Goal: Contribute content

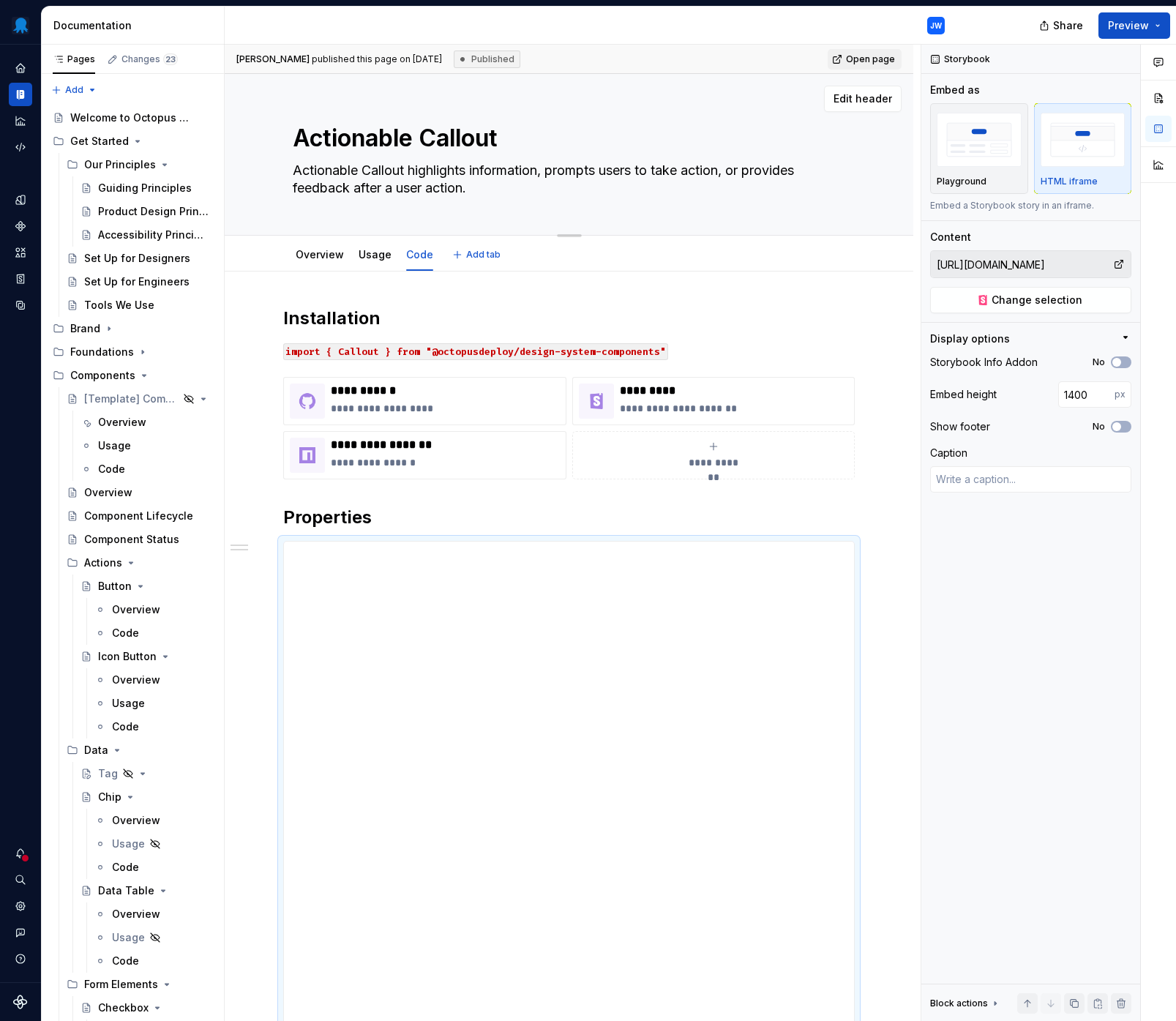
scroll to position [2237, 0]
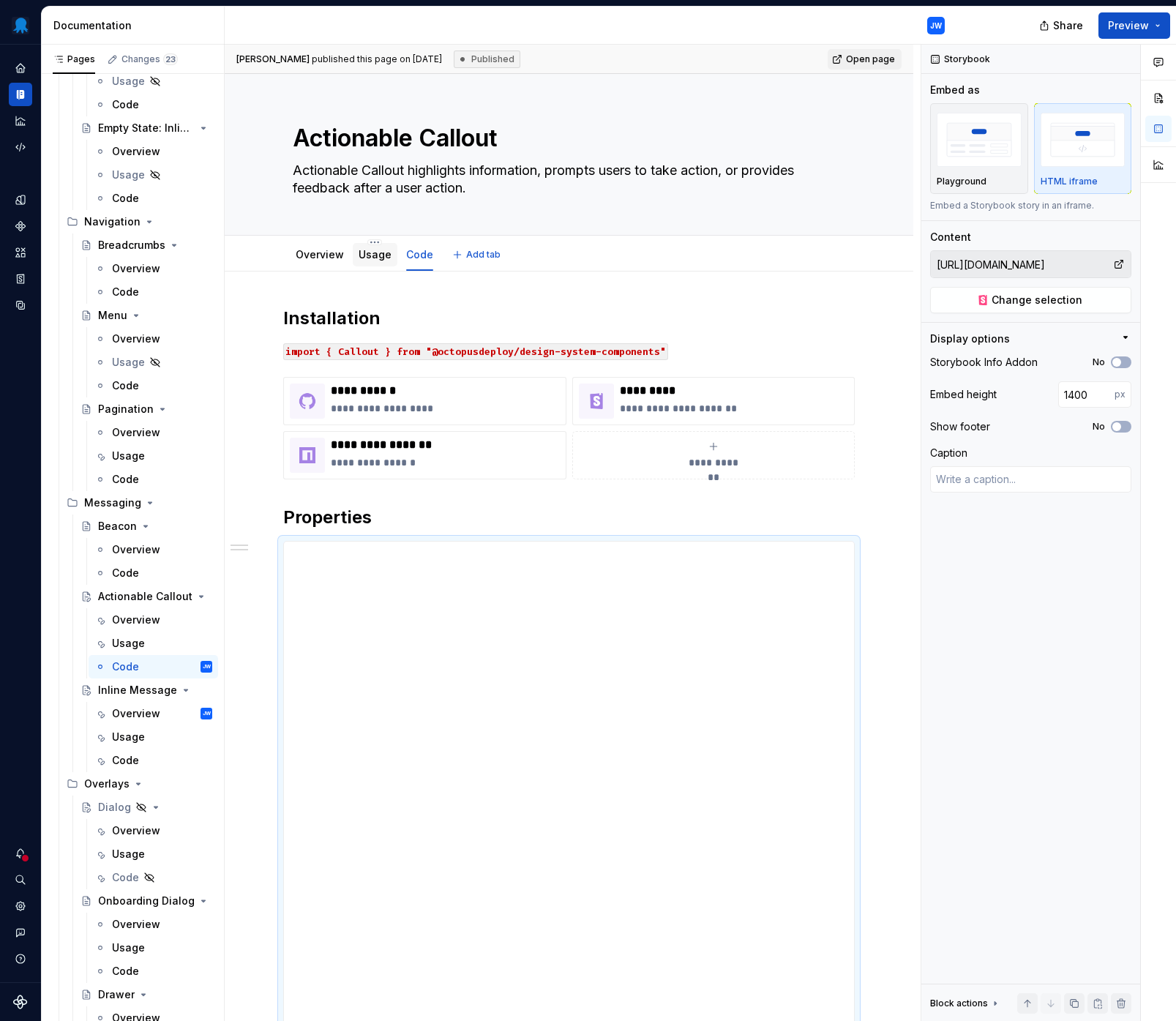
click at [375, 256] on link "Usage" at bounding box center [375, 254] width 33 height 13
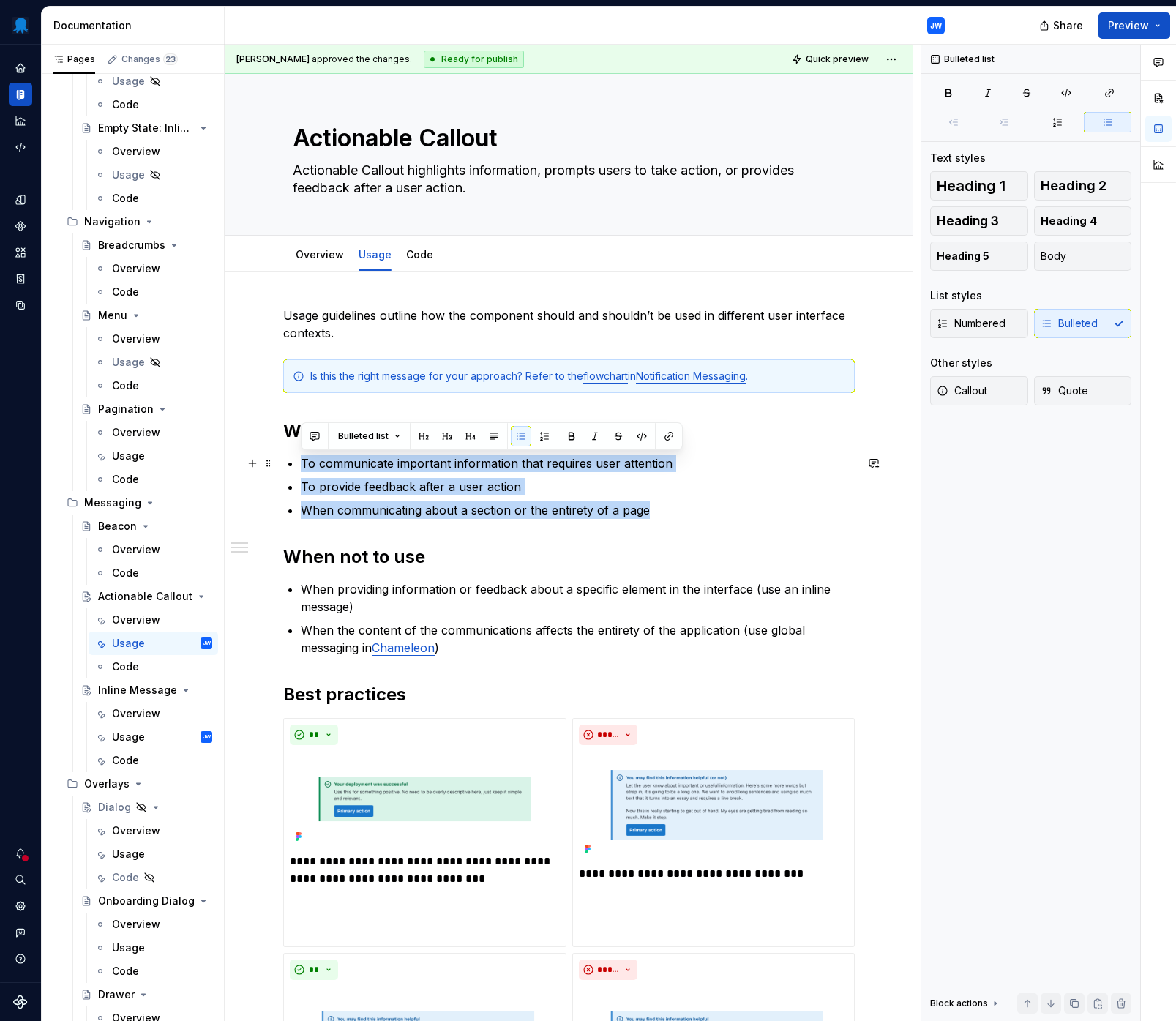
drag, startPoint x: 662, startPoint y: 516, endPoint x: 298, endPoint y: 462, distance: 368.0
copy ul "To communicate important information that requires user attention To provide fe…"
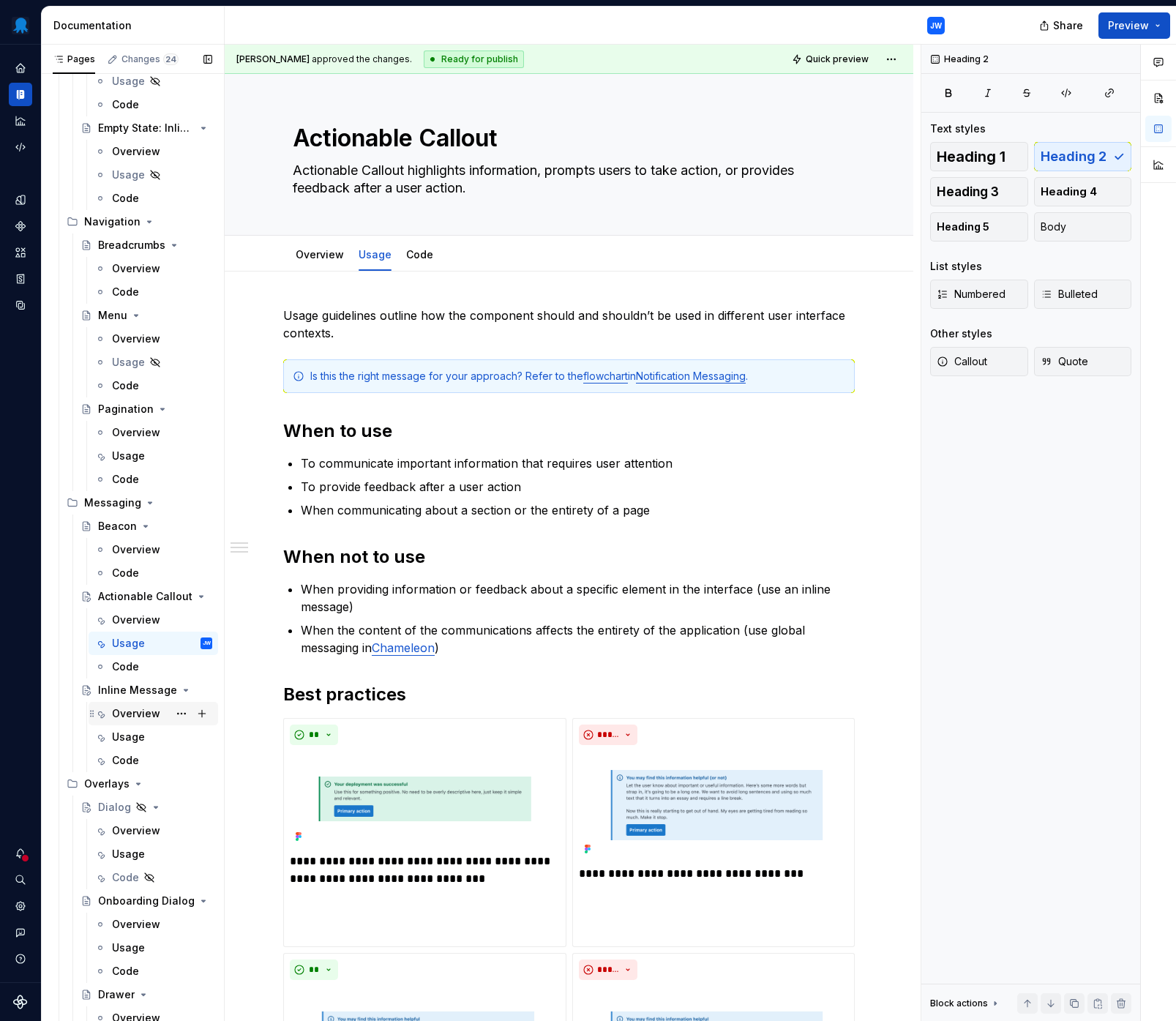
click at [138, 709] on div "Overview" at bounding box center [135, 713] width 48 height 15
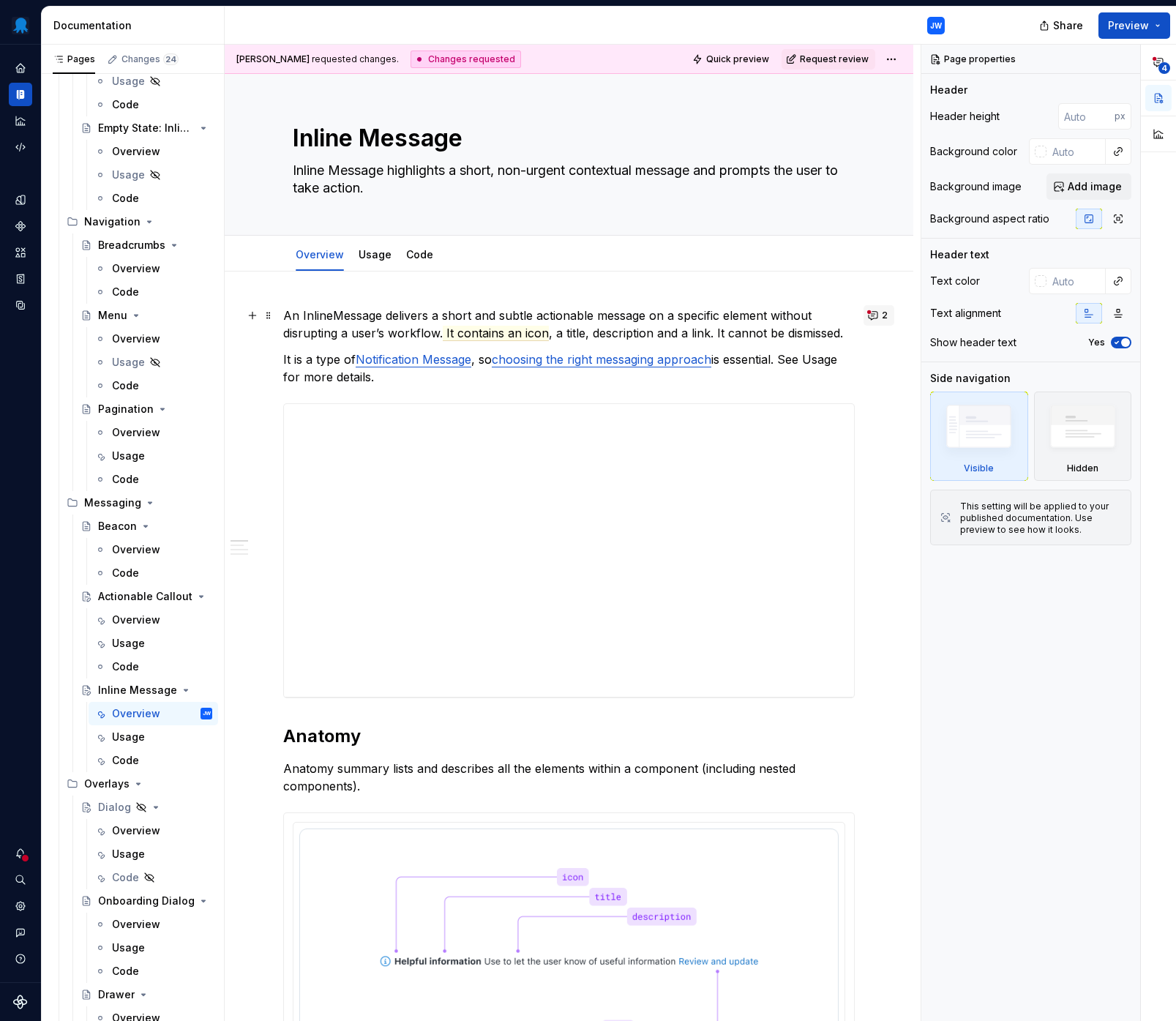
click at [878, 320] on button "2" at bounding box center [878, 316] width 31 height 20
type textarea "*"
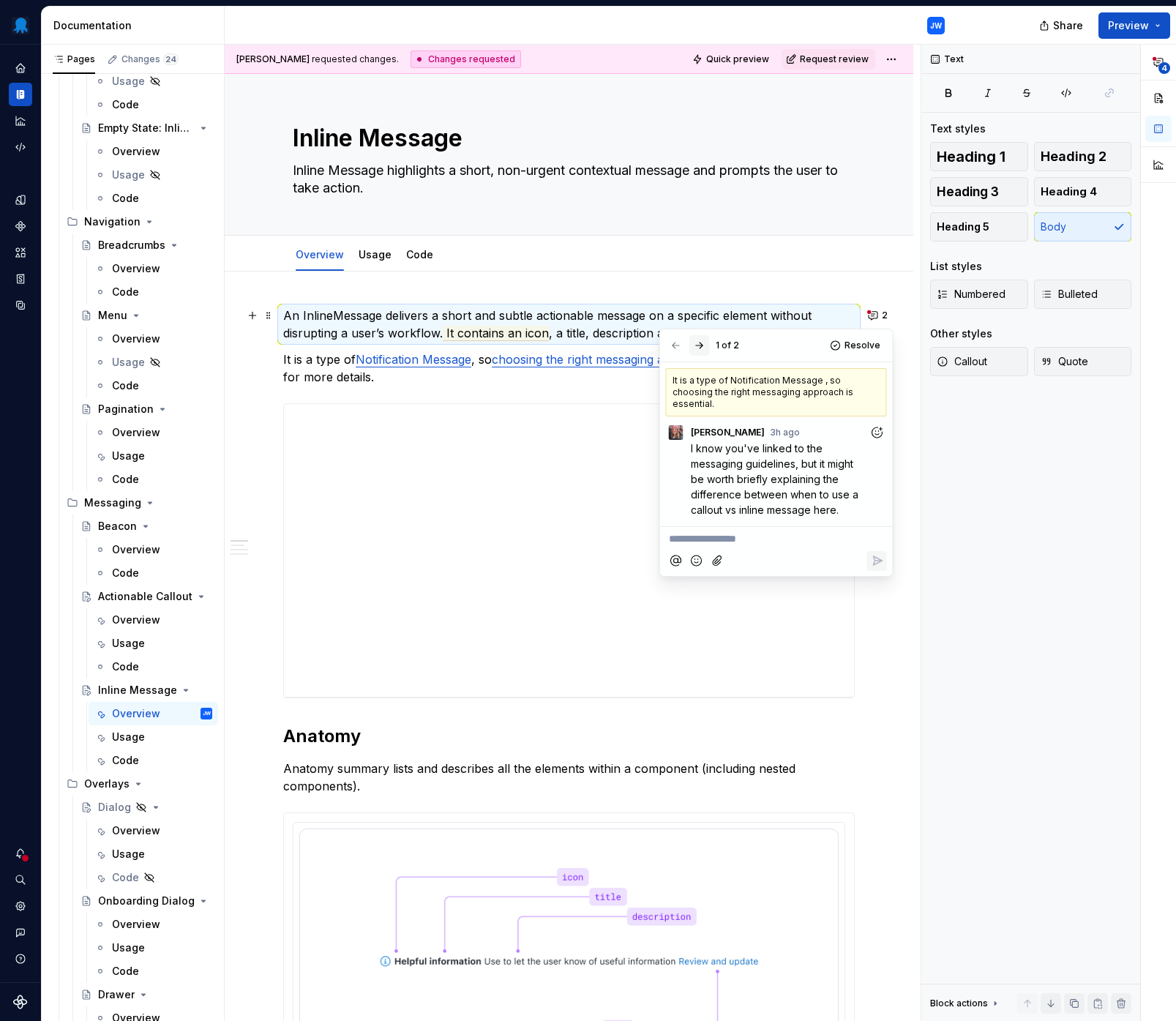
click at [698, 347] on button "button" at bounding box center [700, 346] width 20 height 20
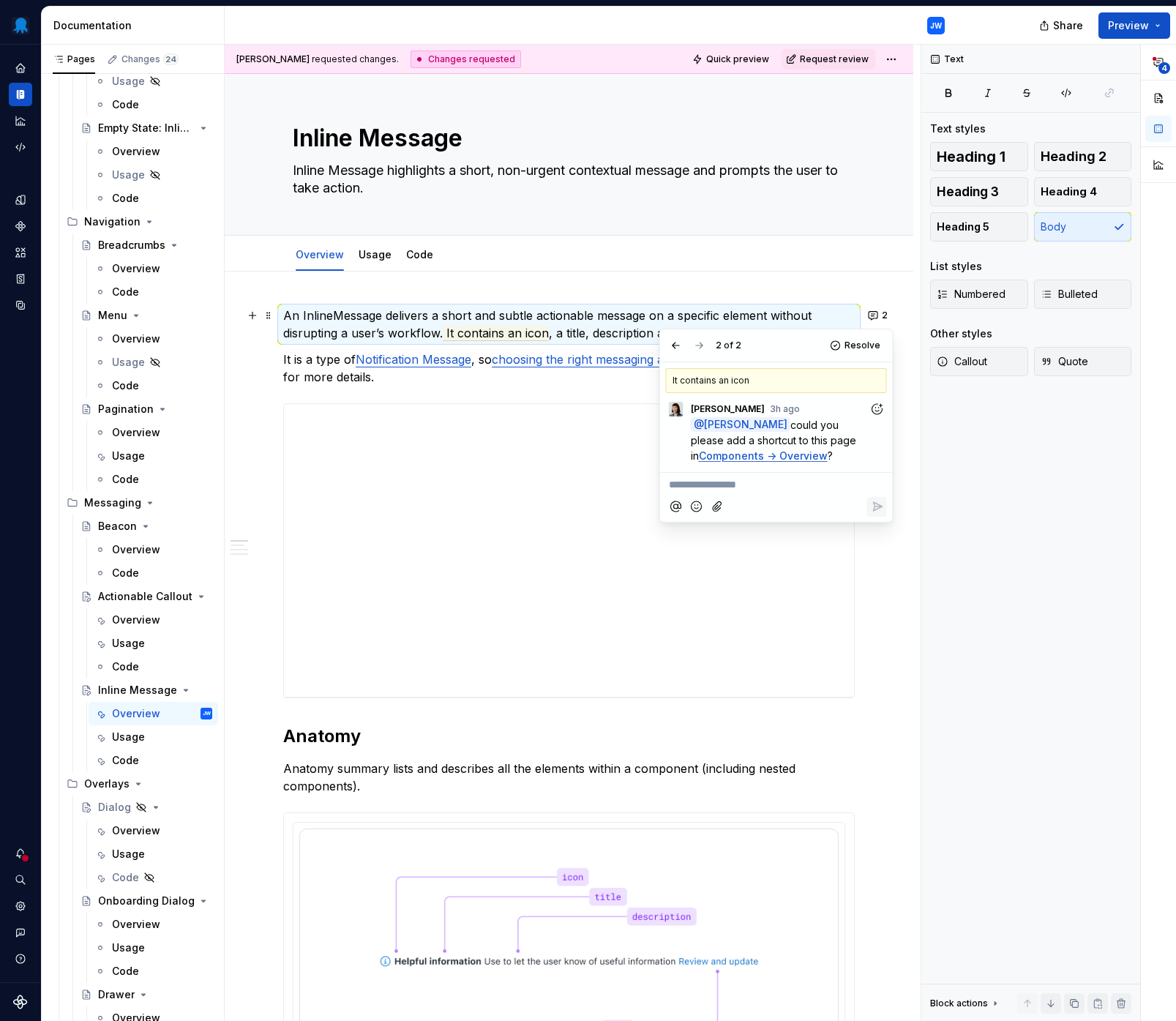
click at [870, 409] on icon "Add reaction" at bounding box center [876, 409] width 15 height 15
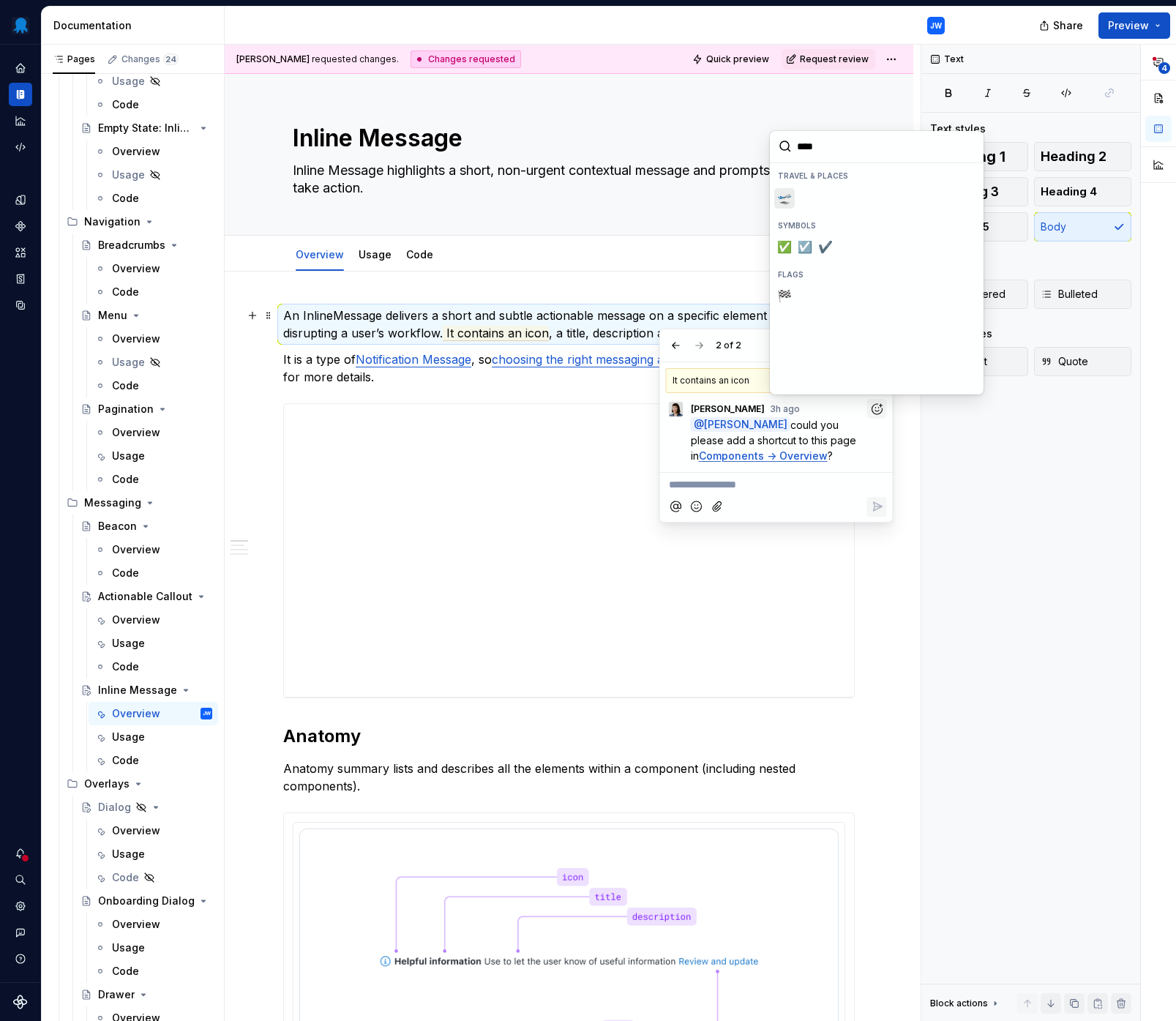
type input "*****"
click at [781, 246] on span "✅️" at bounding box center [784, 247] width 12 height 15
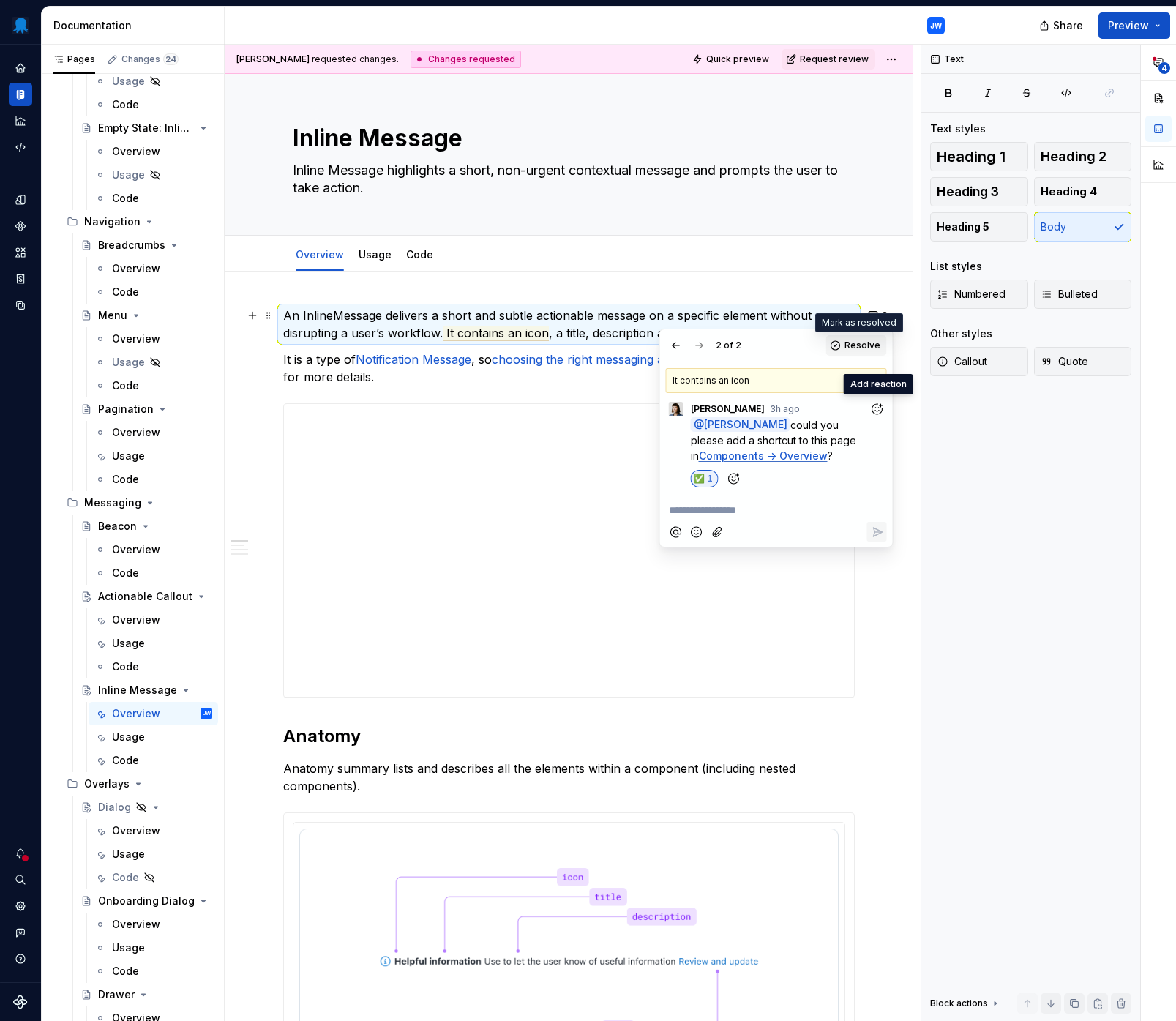
click at [848, 344] on span "Resolve" at bounding box center [863, 345] width 36 height 12
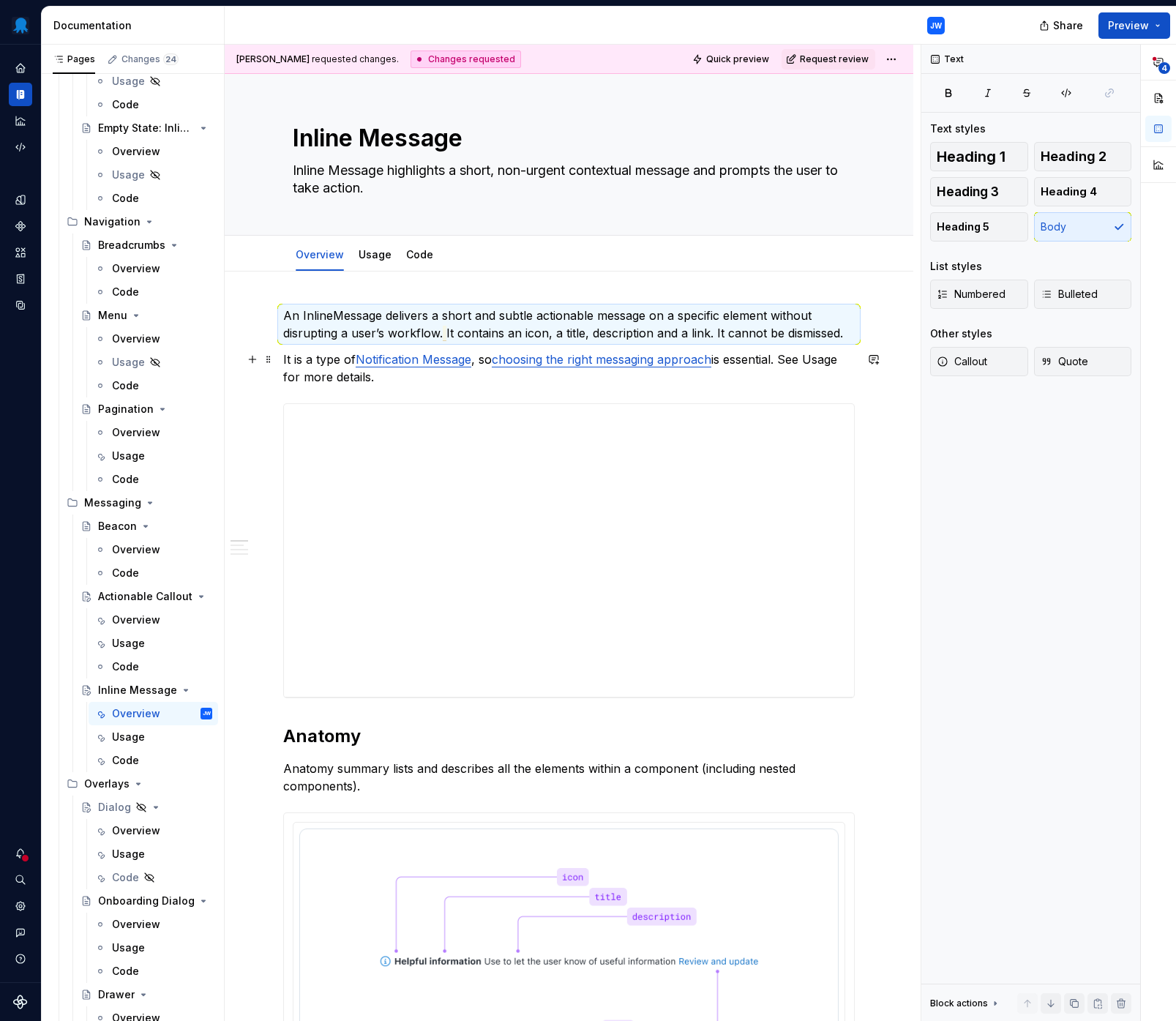
click at [703, 331] on p "An InlineMessage delivers a short and subtle actionable message on a specific e…" at bounding box center [569, 324] width 571 height 35
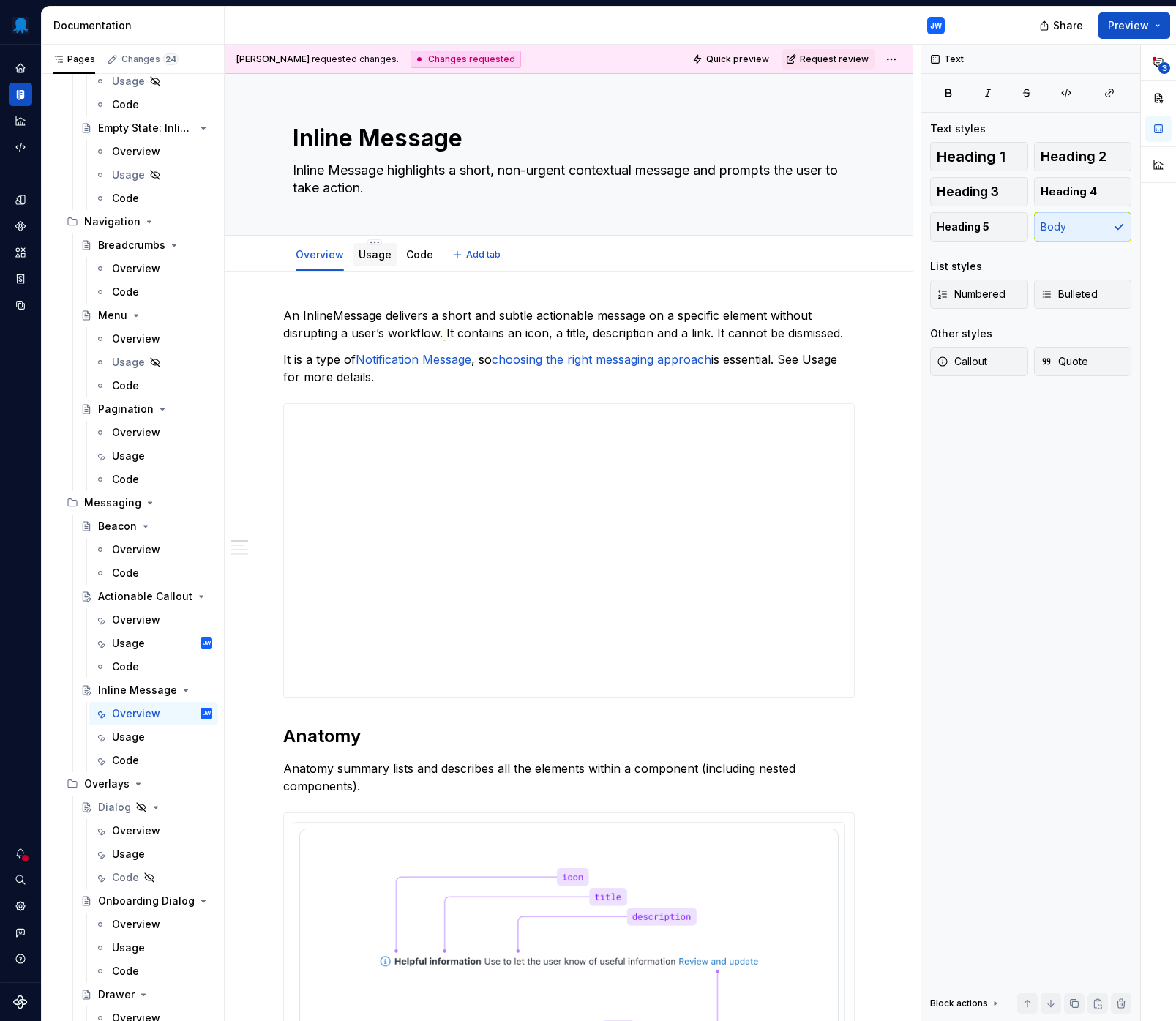
click at [362, 253] on link "Usage" at bounding box center [375, 254] width 33 height 13
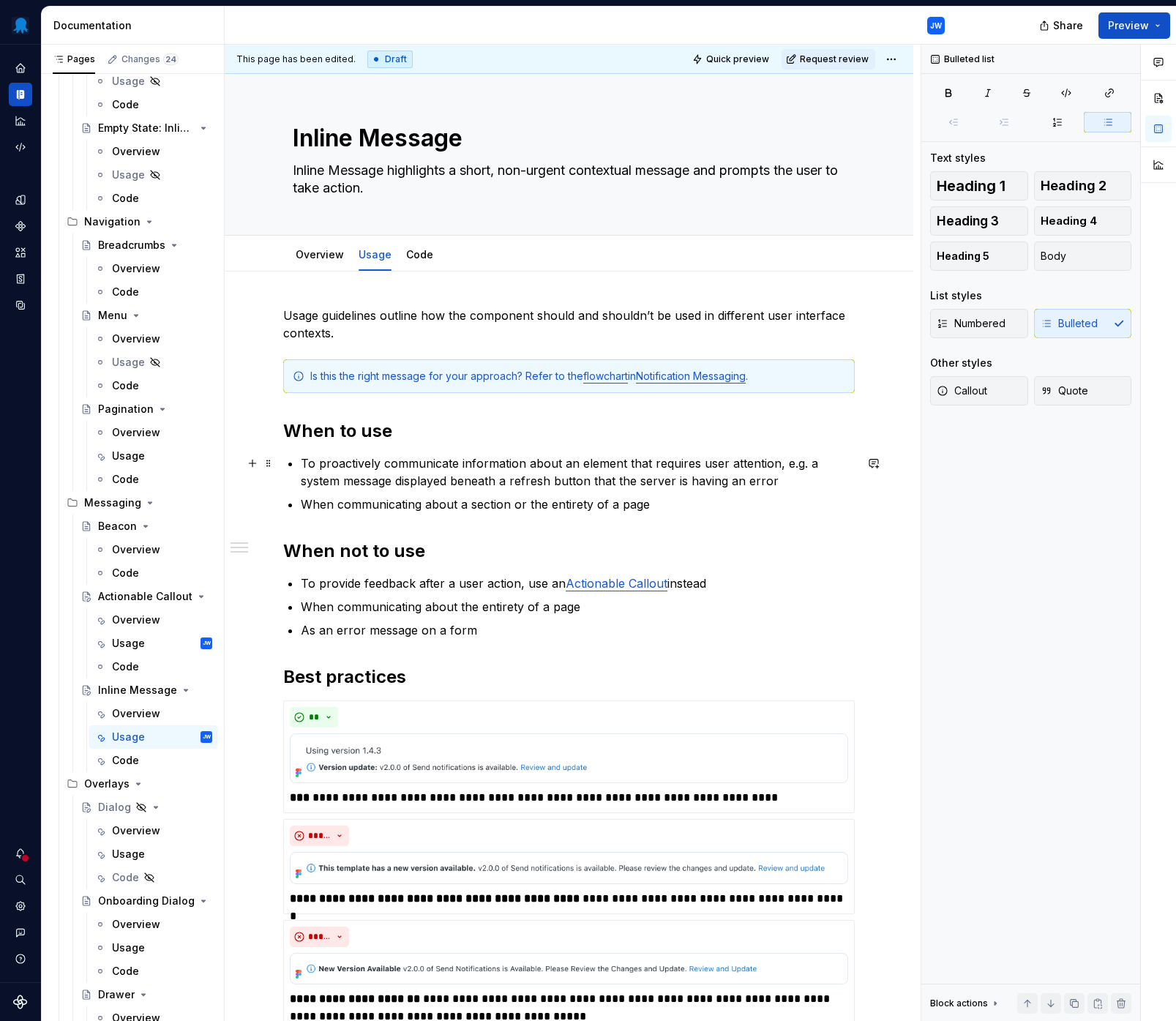
click at [505, 475] on p "To proactively communicate information about an element that requires user atte…" at bounding box center [578, 472] width 554 height 35
type textarea "*"
click at [405, 465] on p "To proactively communicate information about an element that requires user atte…" at bounding box center [578, 472] width 554 height 35
drag, startPoint x: 739, startPoint y: 463, endPoint x: 529, endPoint y: 468, distance: 210.1
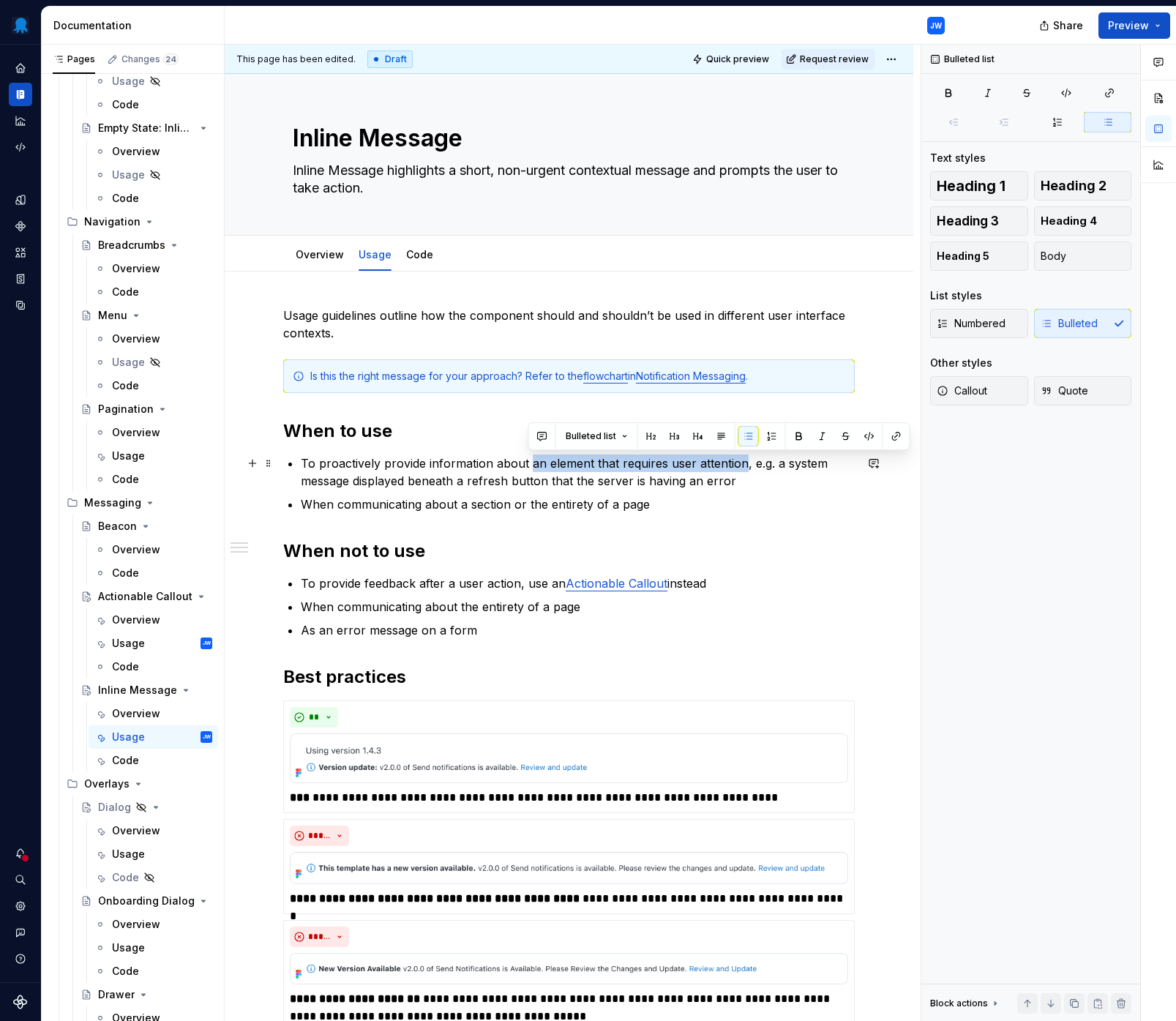
click at [529, 468] on p "To proactively provide information about an element that requires user attentio…" at bounding box center [578, 472] width 554 height 35
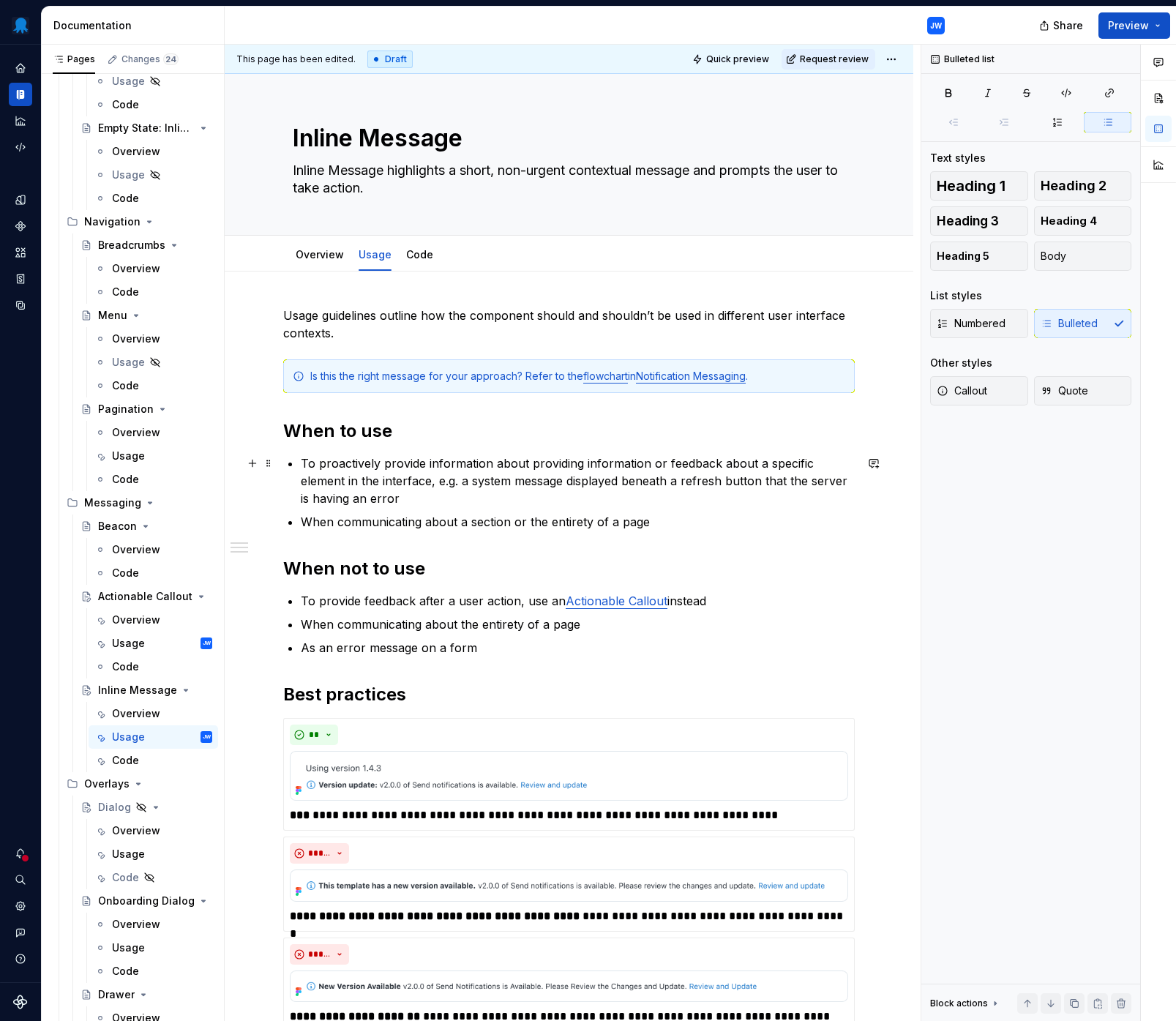
drag, startPoint x: 531, startPoint y: 461, endPoint x: 716, endPoint y: 458, distance: 185.0
click at [716, 458] on p "To proactively provide information about providing information or feedback abou…" at bounding box center [578, 480] width 554 height 53
drag, startPoint x: 719, startPoint y: 462, endPoint x: 530, endPoint y: 468, distance: 189.1
click at [530, 468] on p "To proactively provide information about providing information or feedback abou…" at bounding box center [578, 480] width 554 height 53
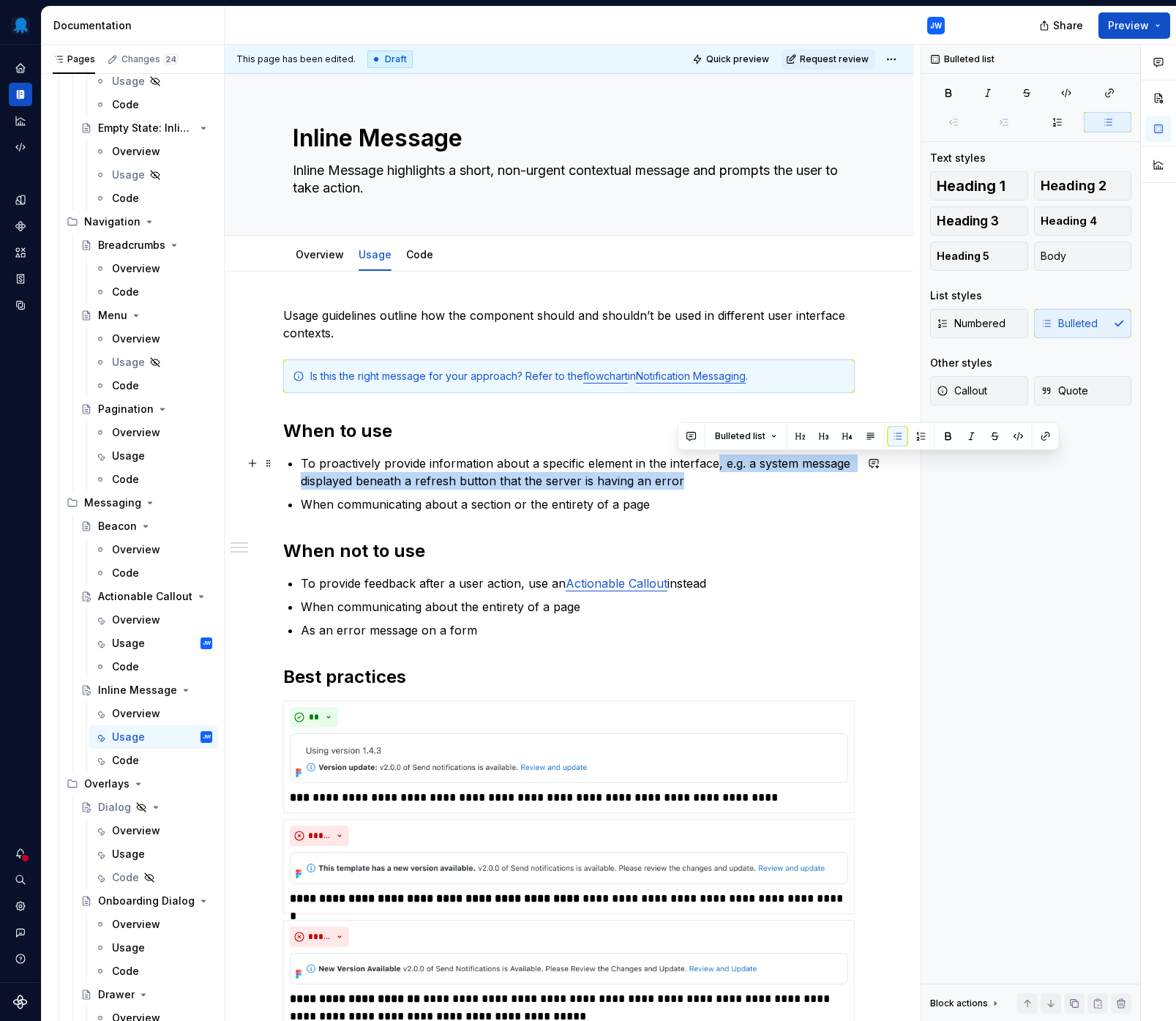
drag, startPoint x: 686, startPoint y: 481, endPoint x: 714, endPoint y: 461, distance: 34.4
click at [714, 461] on p "To proactively provide information about a specific element in the interface, e…" at bounding box center [578, 472] width 554 height 35
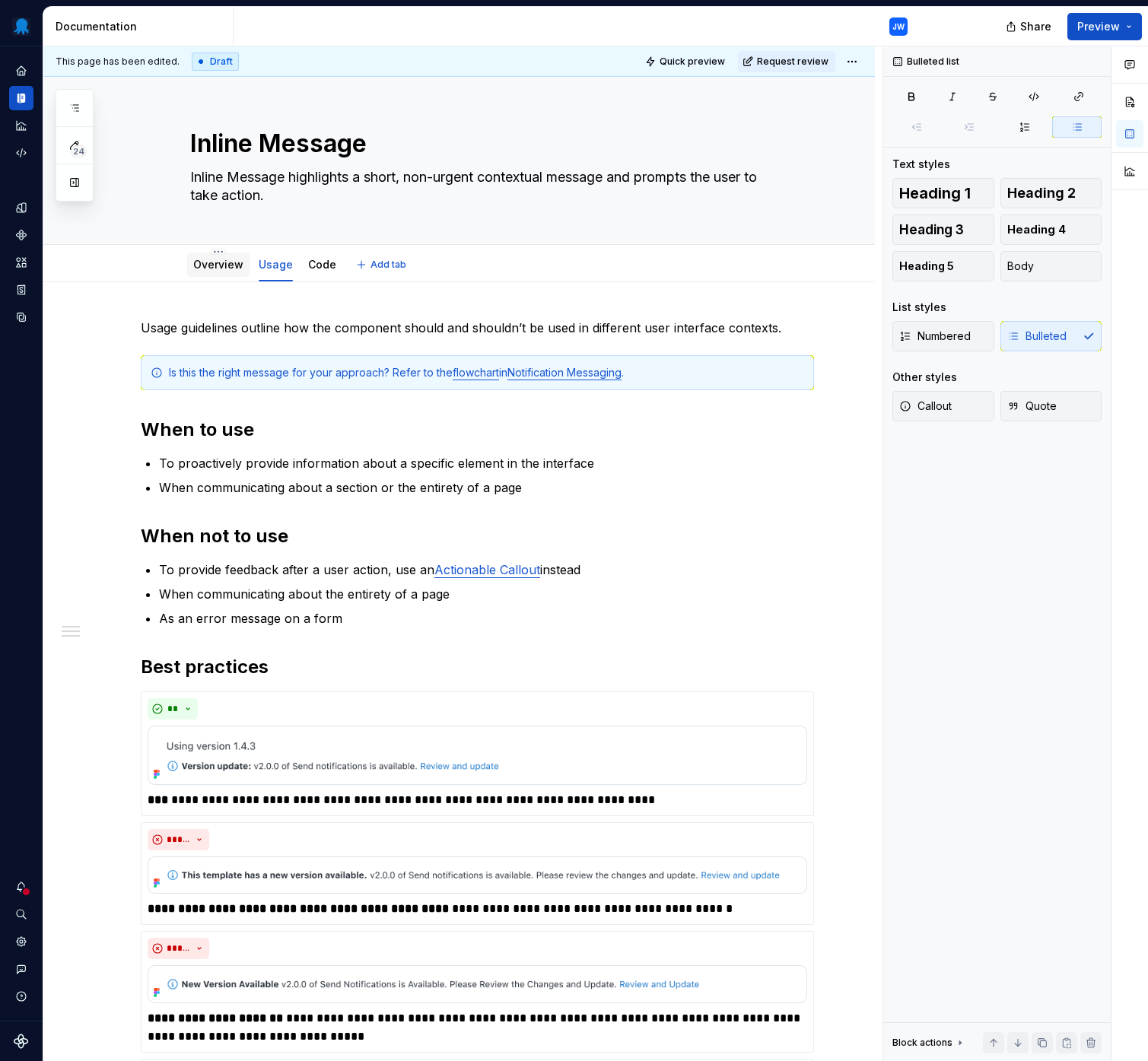
click at [221, 272] on div "Overview" at bounding box center [218, 264] width 50 height 18
click at [221, 255] on div "Overview" at bounding box center [218, 264] width 50 height 18
click at [225, 264] on link "Overview" at bounding box center [218, 264] width 50 height 13
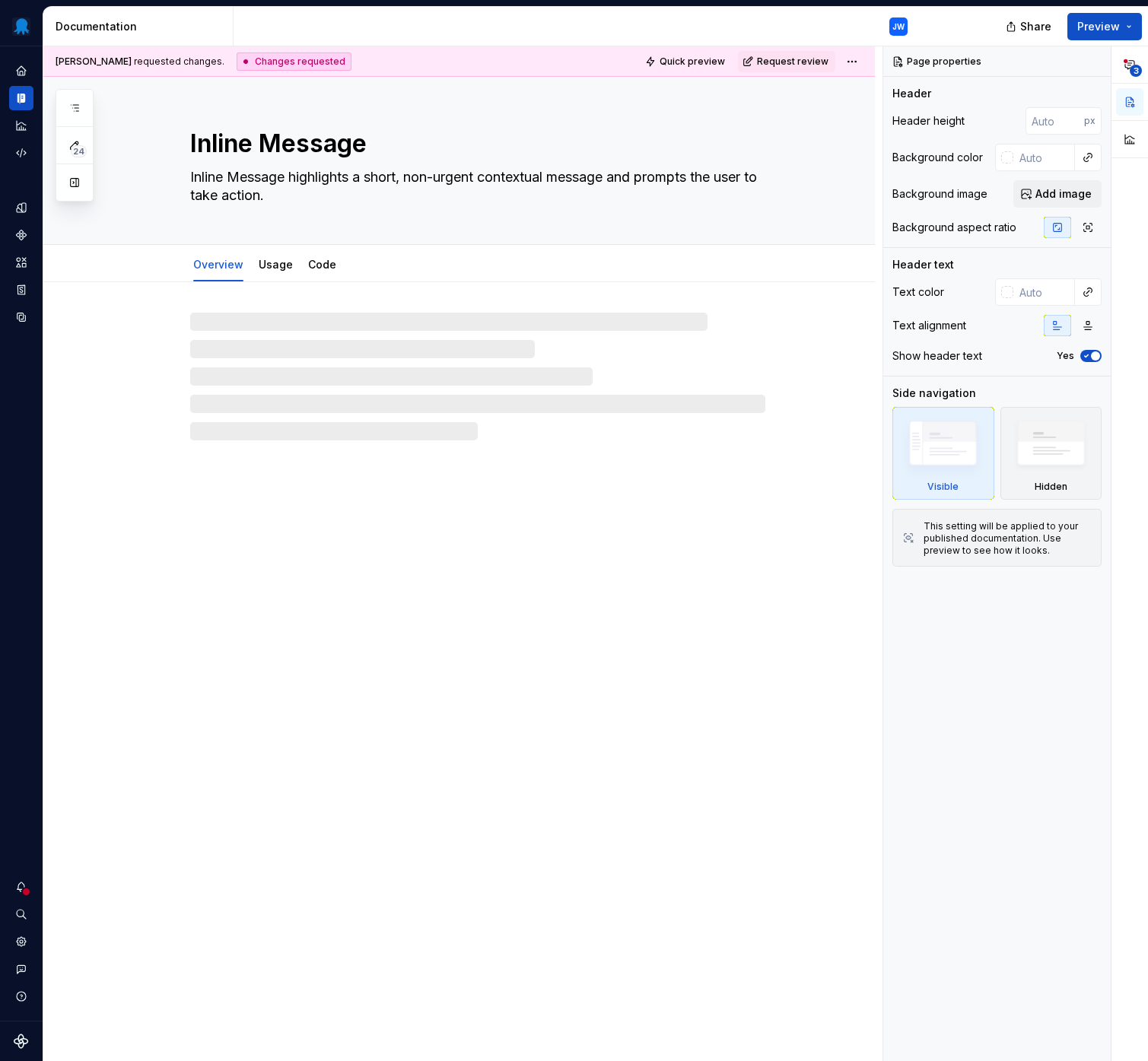
type textarea "*"
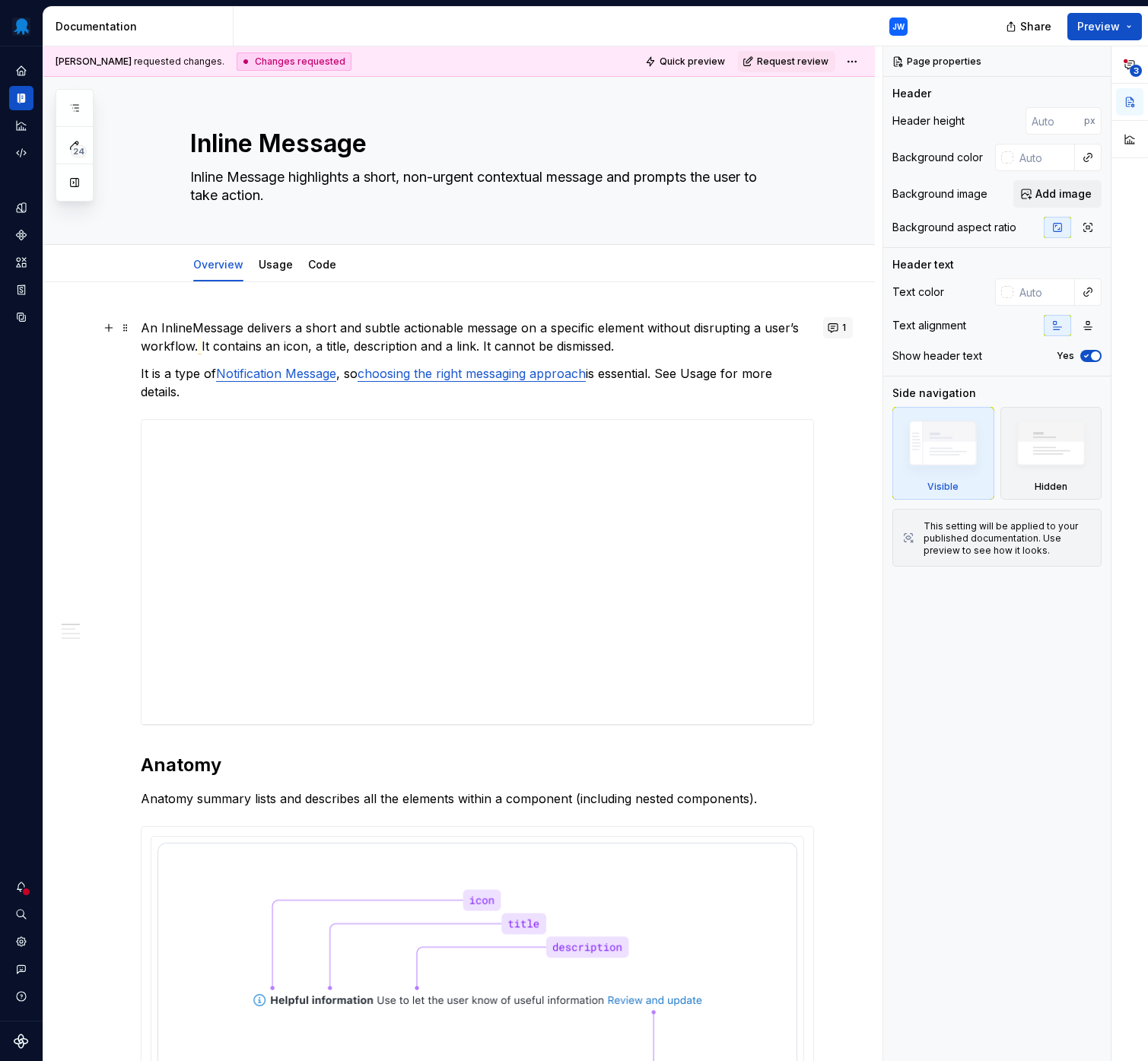
click at [842, 329] on span "1" at bounding box center [844, 327] width 4 height 12
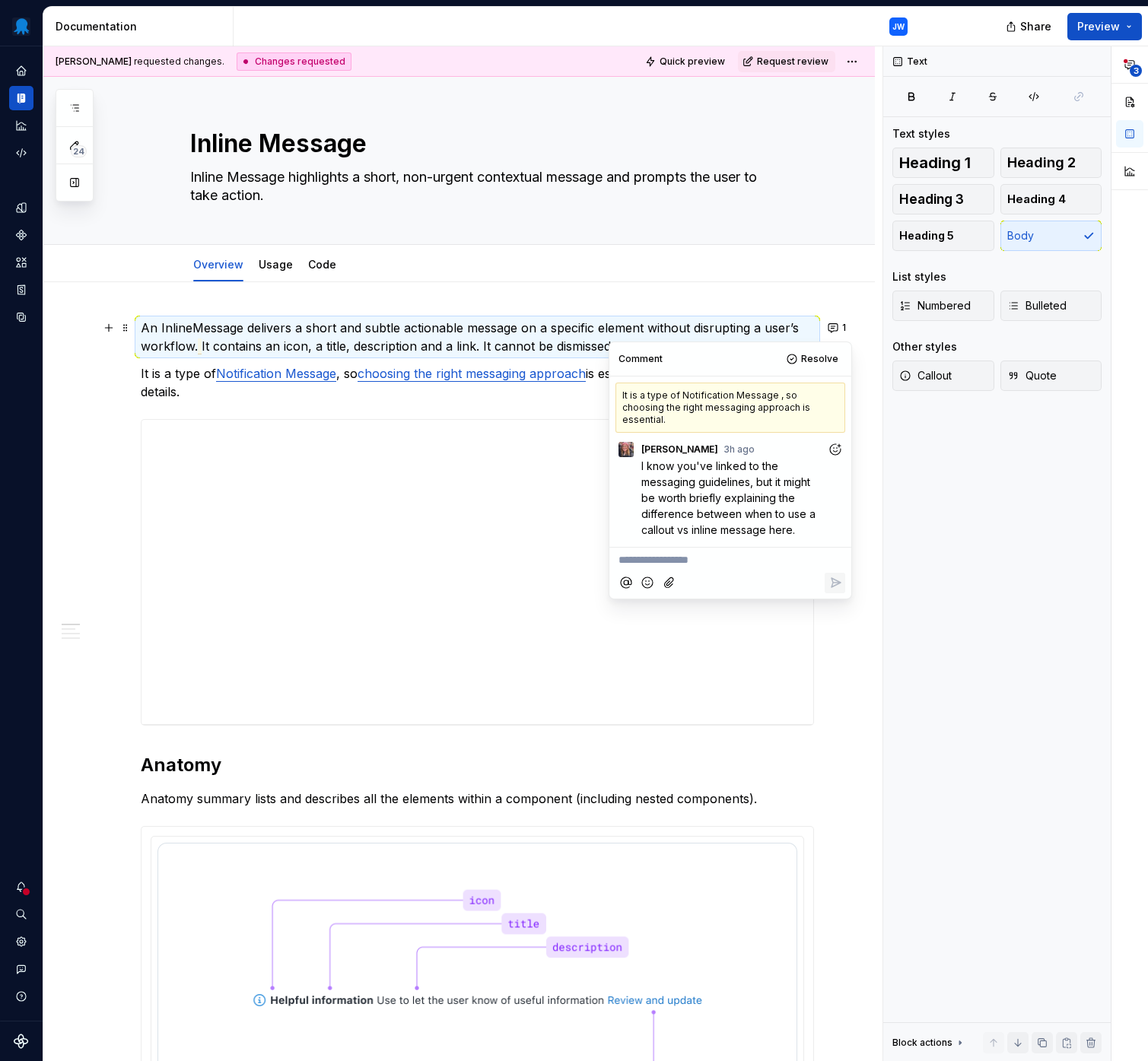
click at [696, 552] on p "**********" at bounding box center [730, 560] width 223 height 16
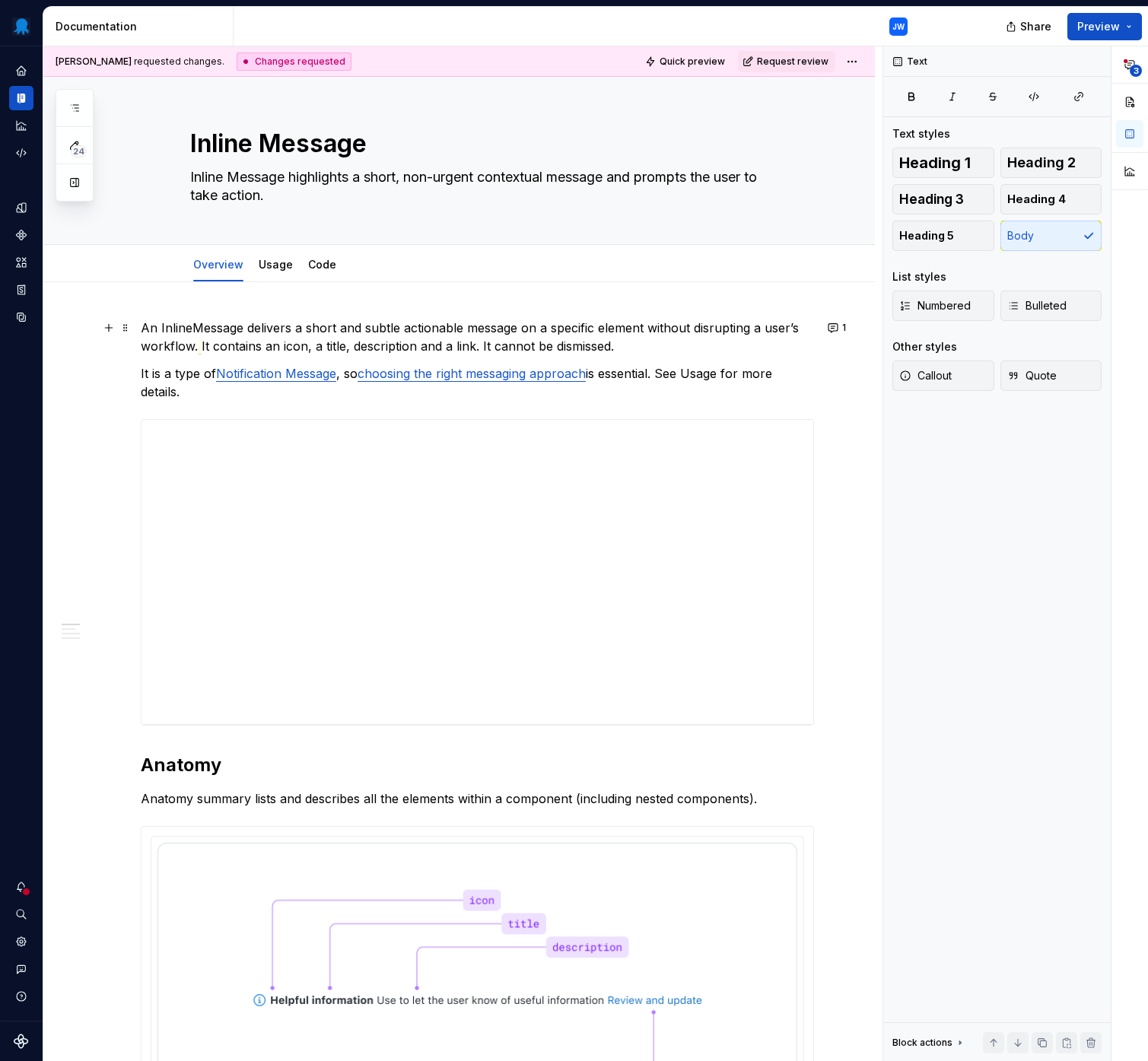
click at [512, 395] on p "It is a type of Notification Message , so choosing the right messaging approach…" at bounding box center [477, 382] width 673 height 37
click at [313, 266] on link "Code" at bounding box center [322, 264] width 28 height 13
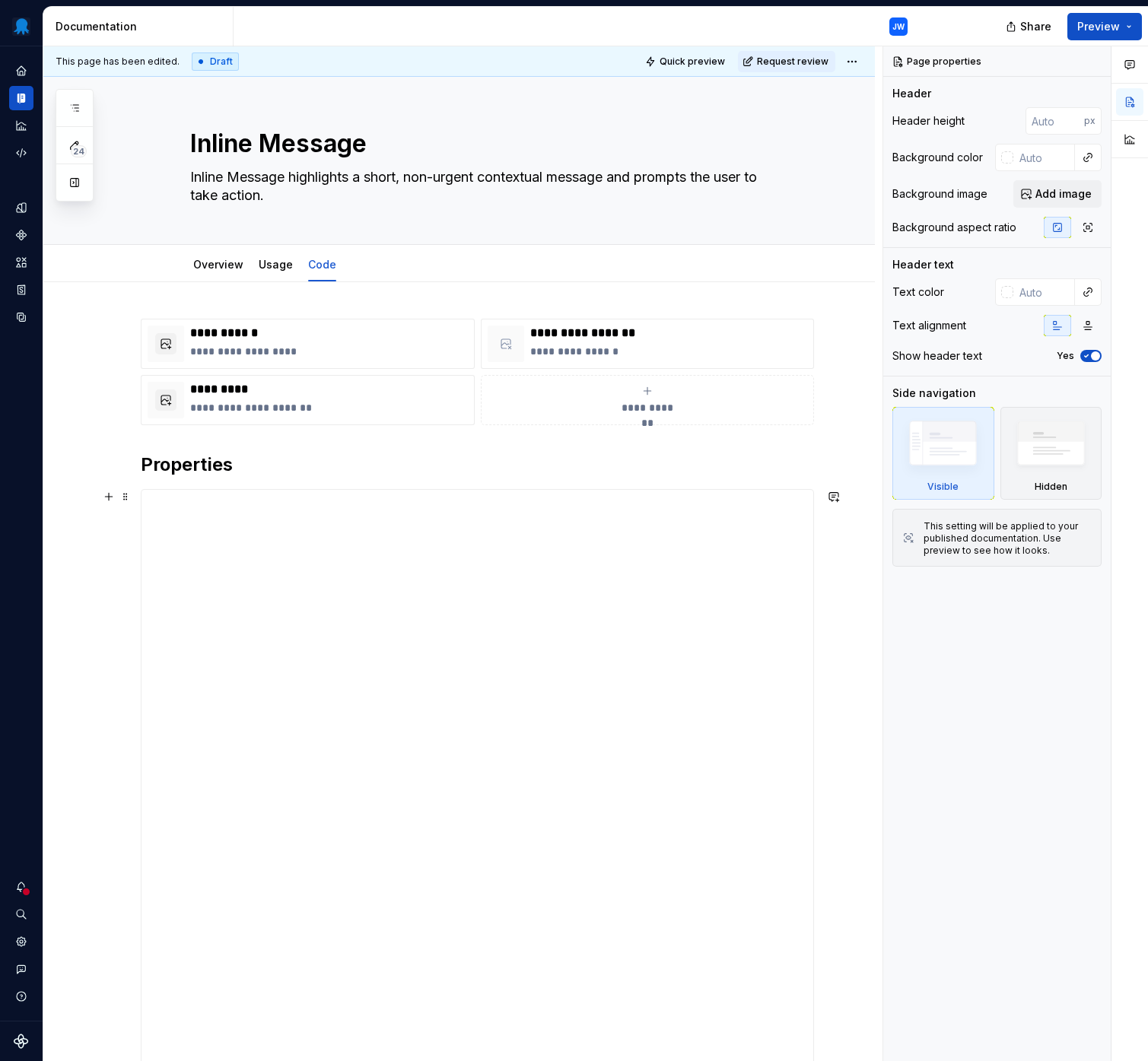
type textarea "*"
click at [203, 307] on div "**********" at bounding box center [462, 554] width 839 height 1015
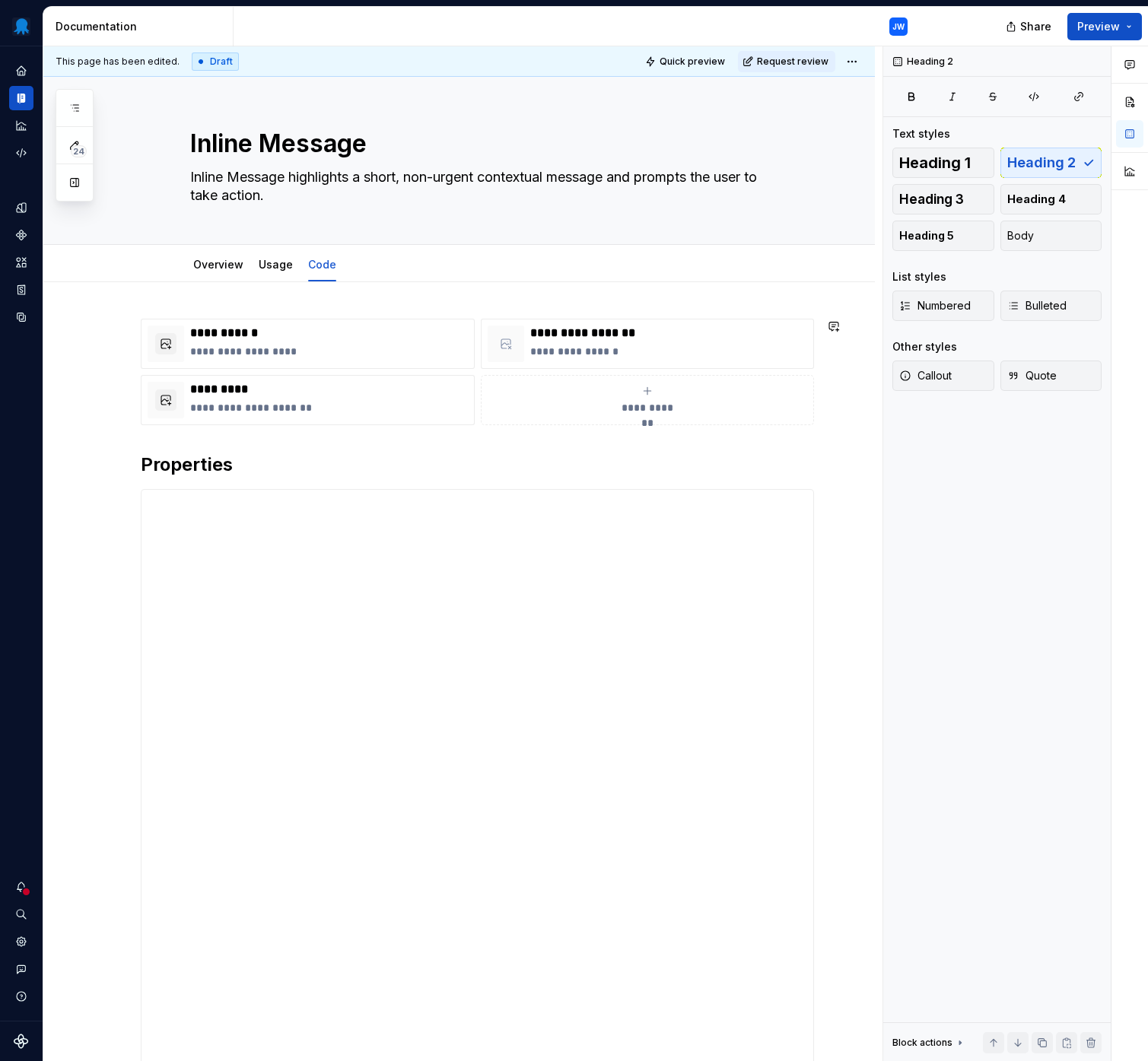
click at [184, 443] on div "**********" at bounding box center [477, 937] width 673 height 1237
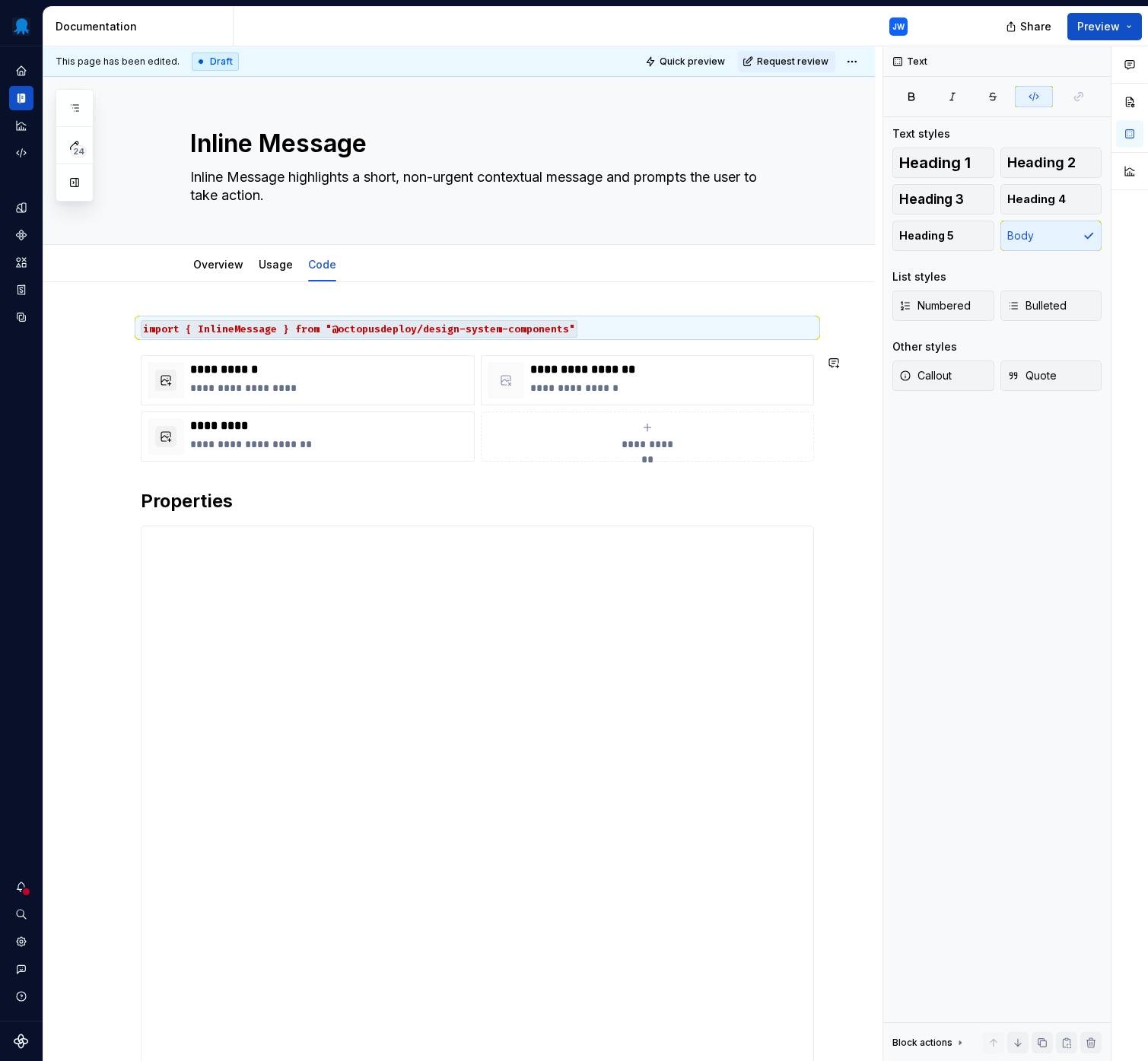
click at [185, 486] on div "**********" at bounding box center [477, 955] width 673 height 1274
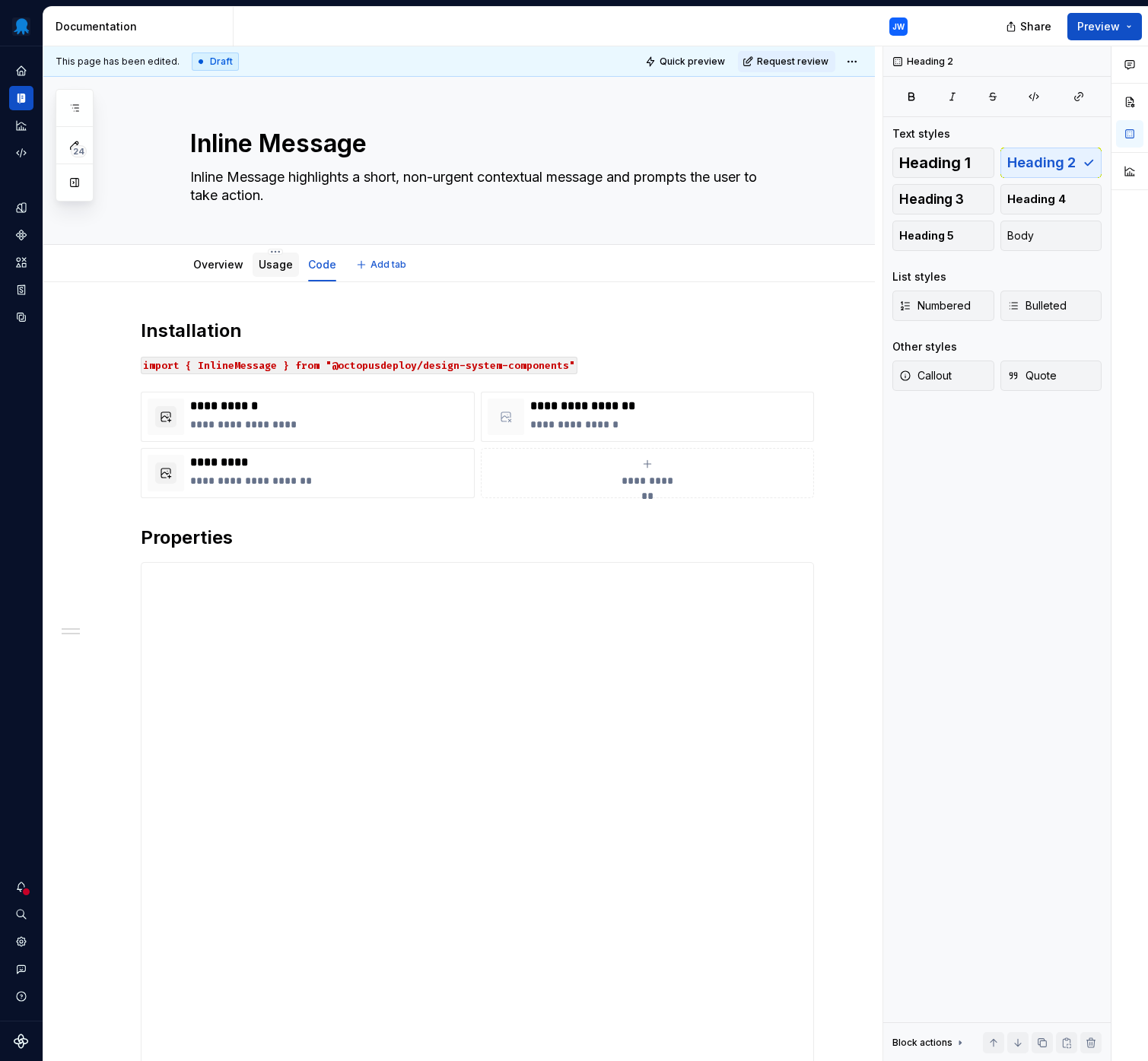
click at [272, 262] on link "Usage" at bounding box center [276, 264] width 34 height 13
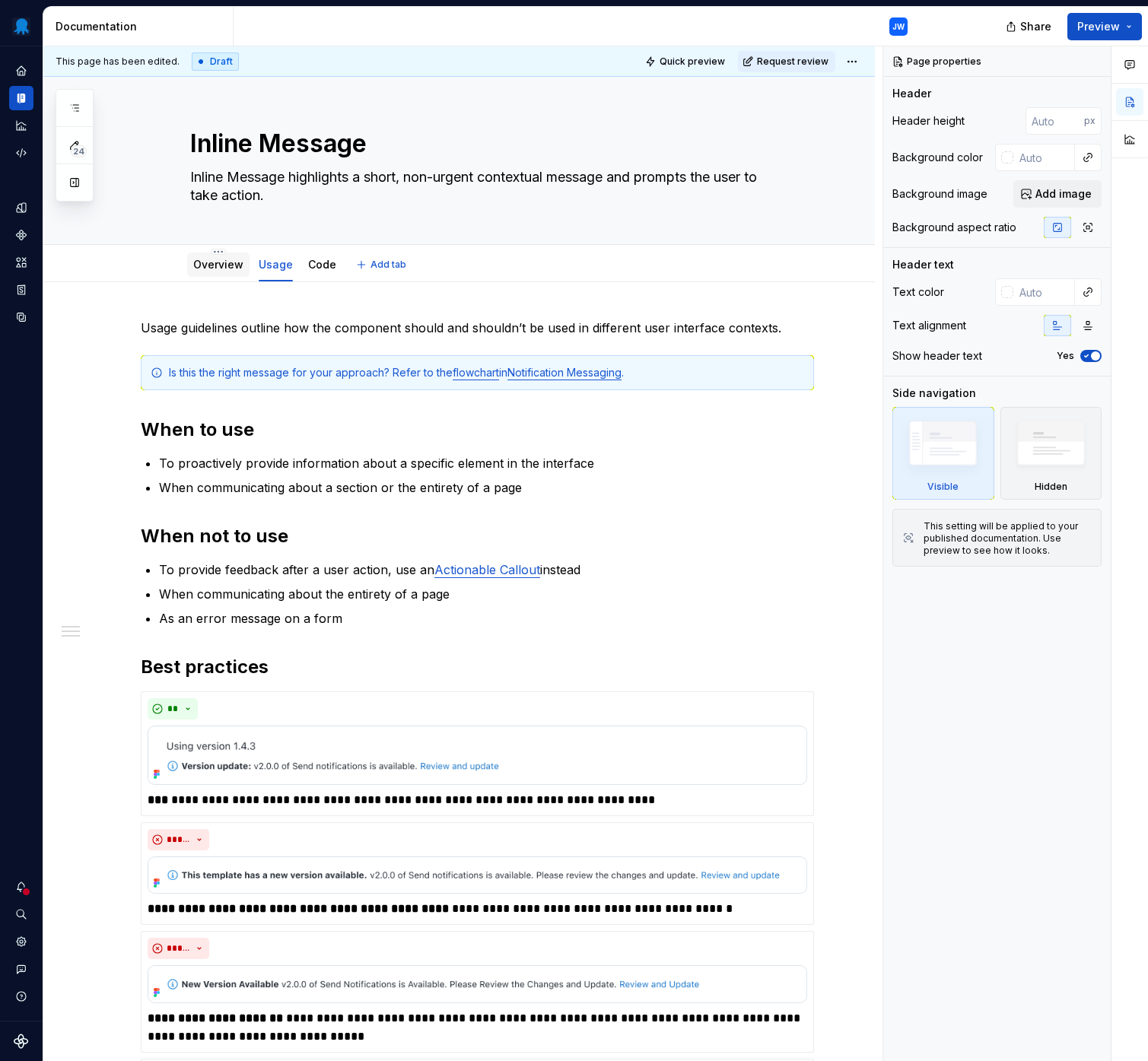
click at [219, 259] on link "Overview" at bounding box center [218, 264] width 50 height 13
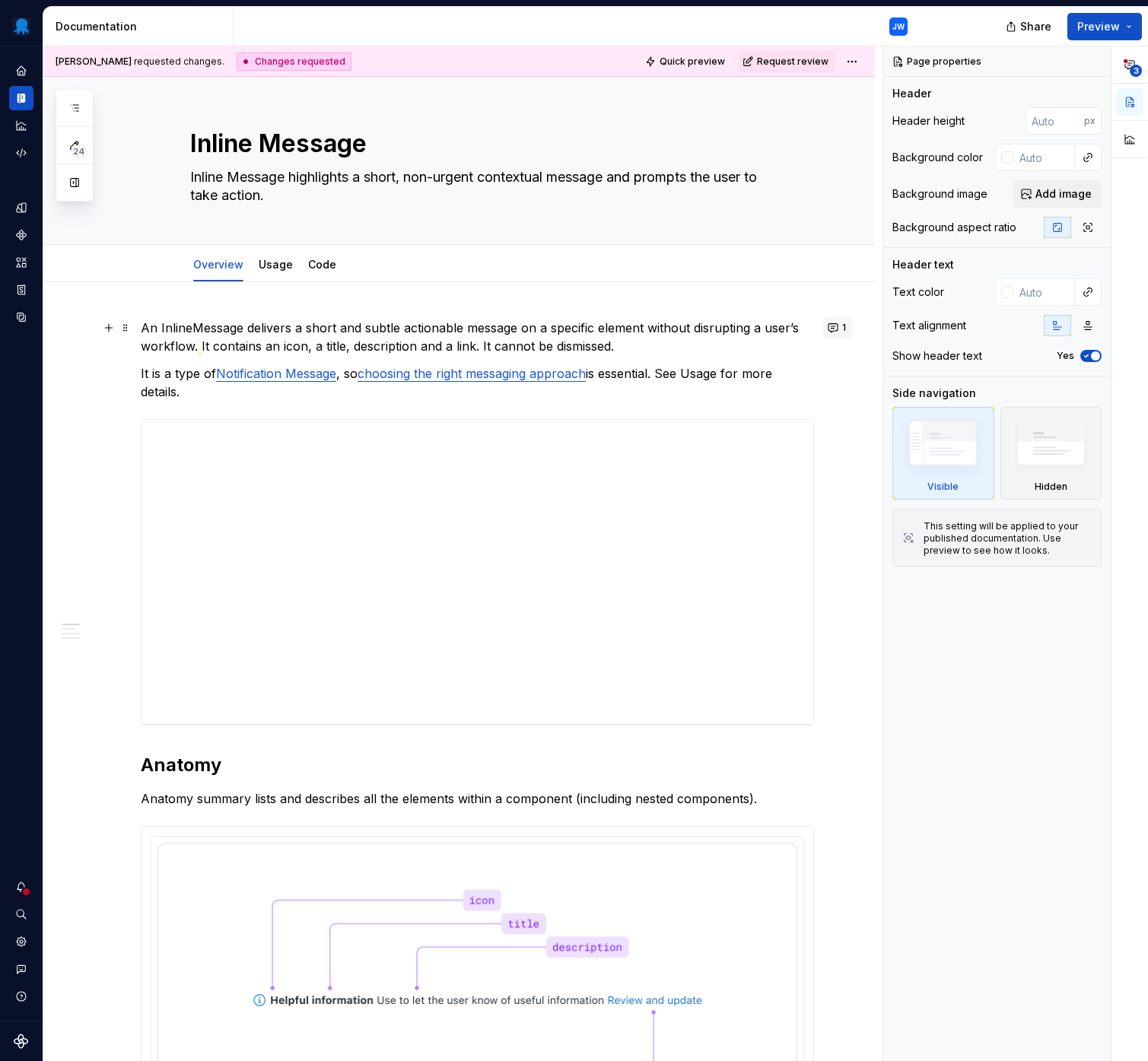
click at [839, 328] on button "1" at bounding box center [838, 328] width 29 height 21
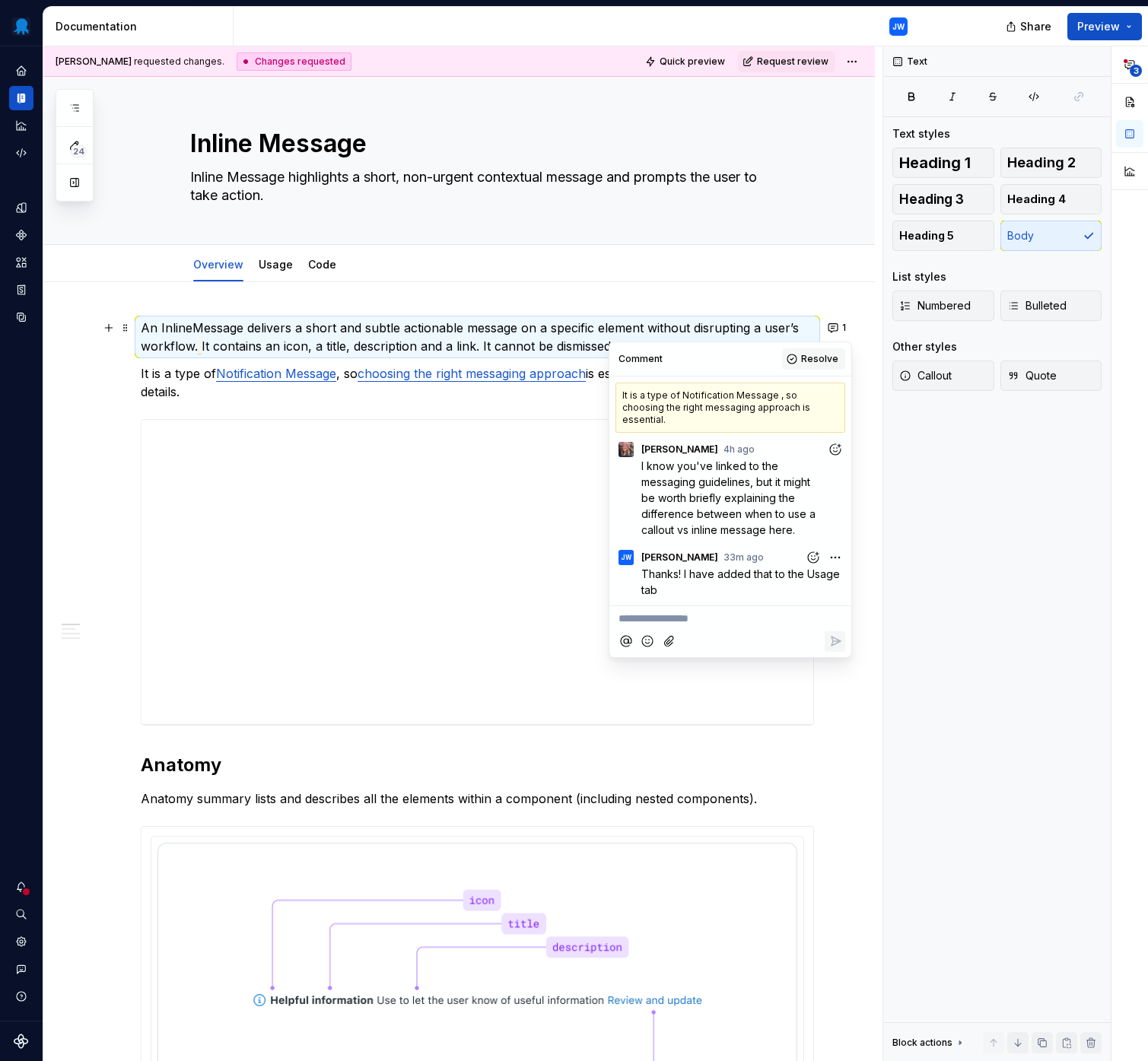
click at [810, 353] on span "Resolve" at bounding box center [820, 358] width 38 height 12
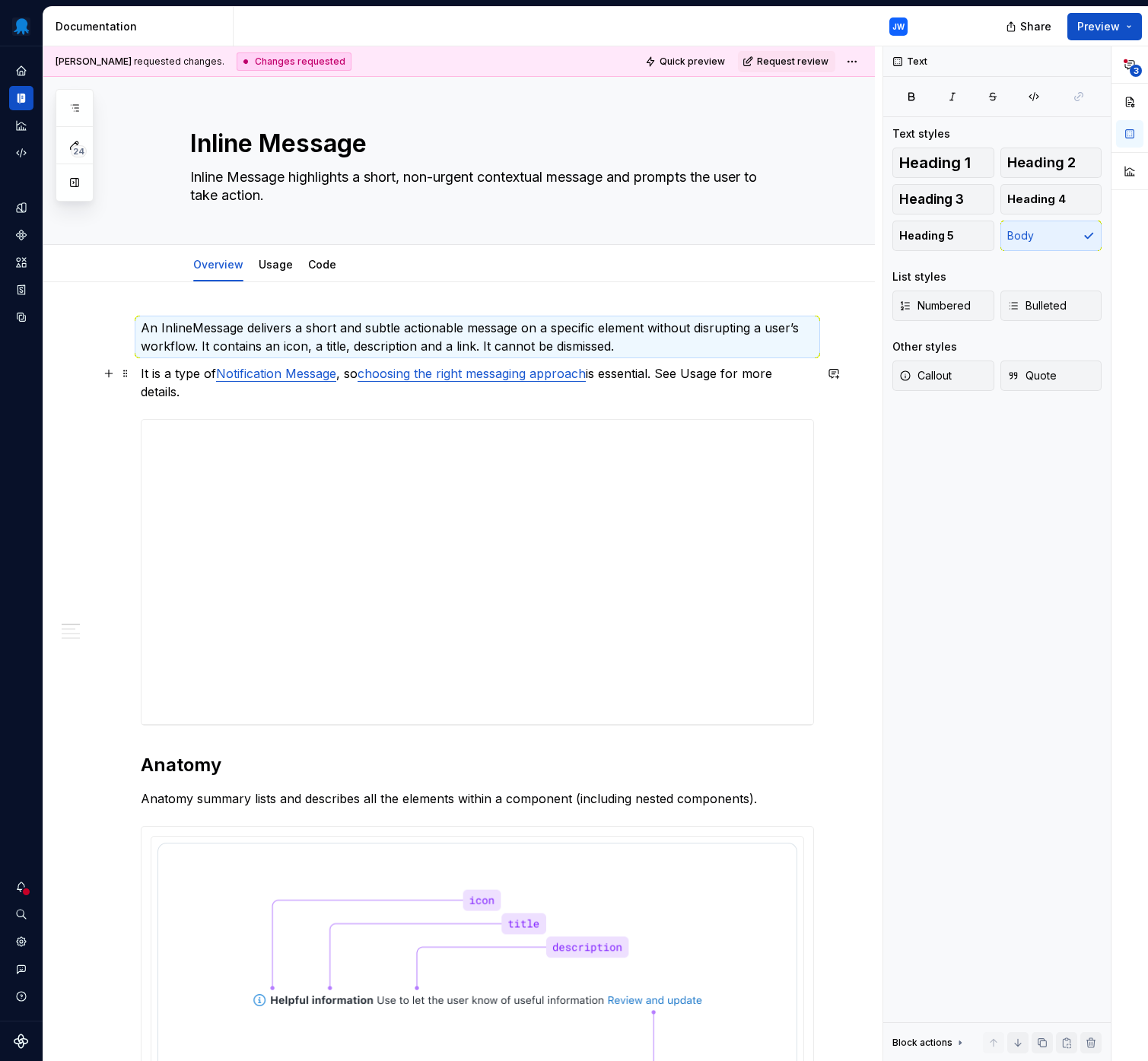
click at [714, 372] on p "It is a type of Notification Message , so choosing the right messaging approach…" at bounding box center [477, 382] width 673 height 37
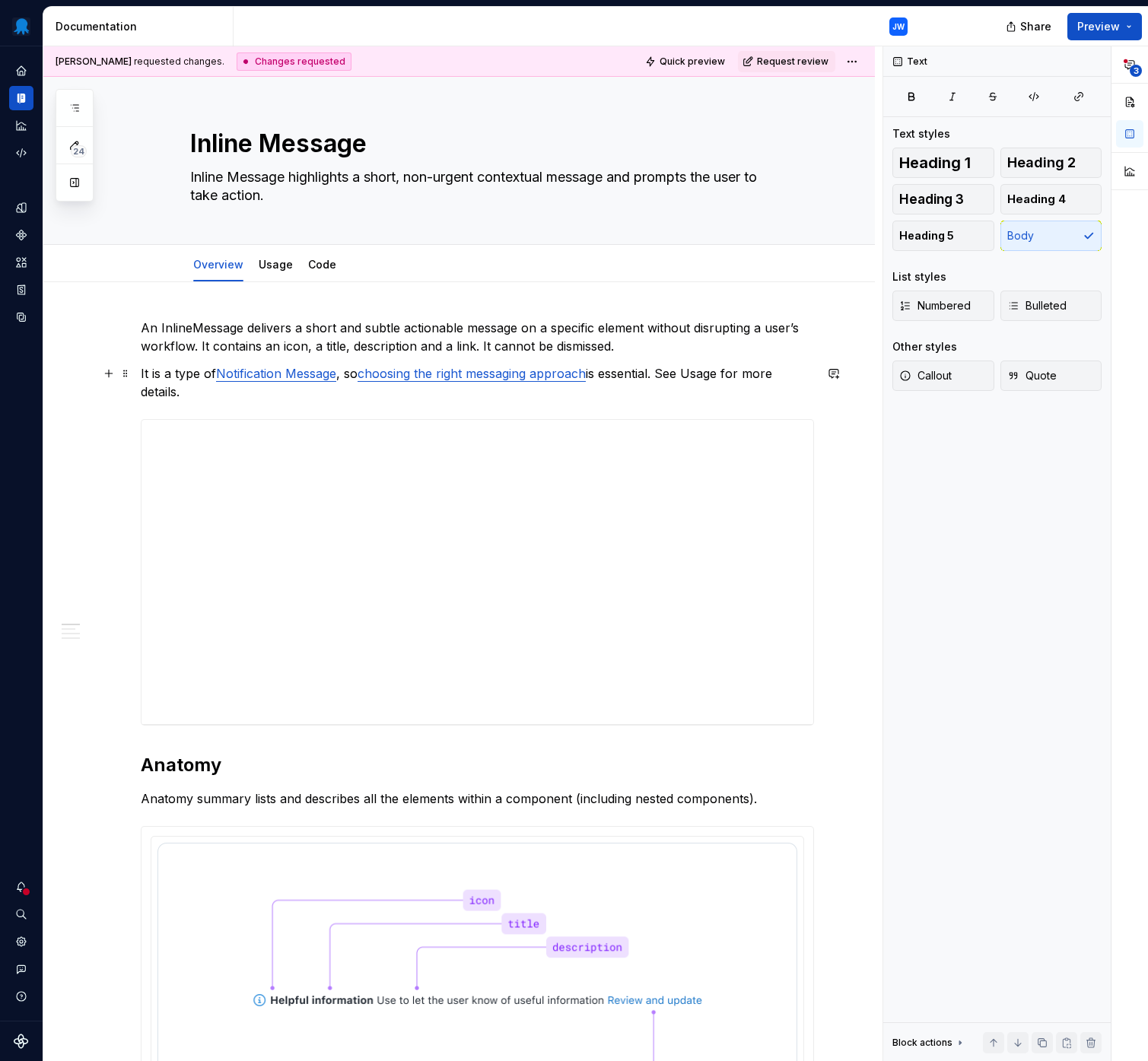
click at [776, 393] on p "It is a type of Notification Message , so choosing the right messaging approach…" at bounding box center [477, 382] width 673 height 37
type textarea "*"
click at [710, 376] on p "It is a type of Notification Message , so choosing the right messaging approach…" at bounding box center [477, 382] width 673 height 37
click at [1029, 348] on div "Text" at bounding box center [875, 345] width 358 height 21
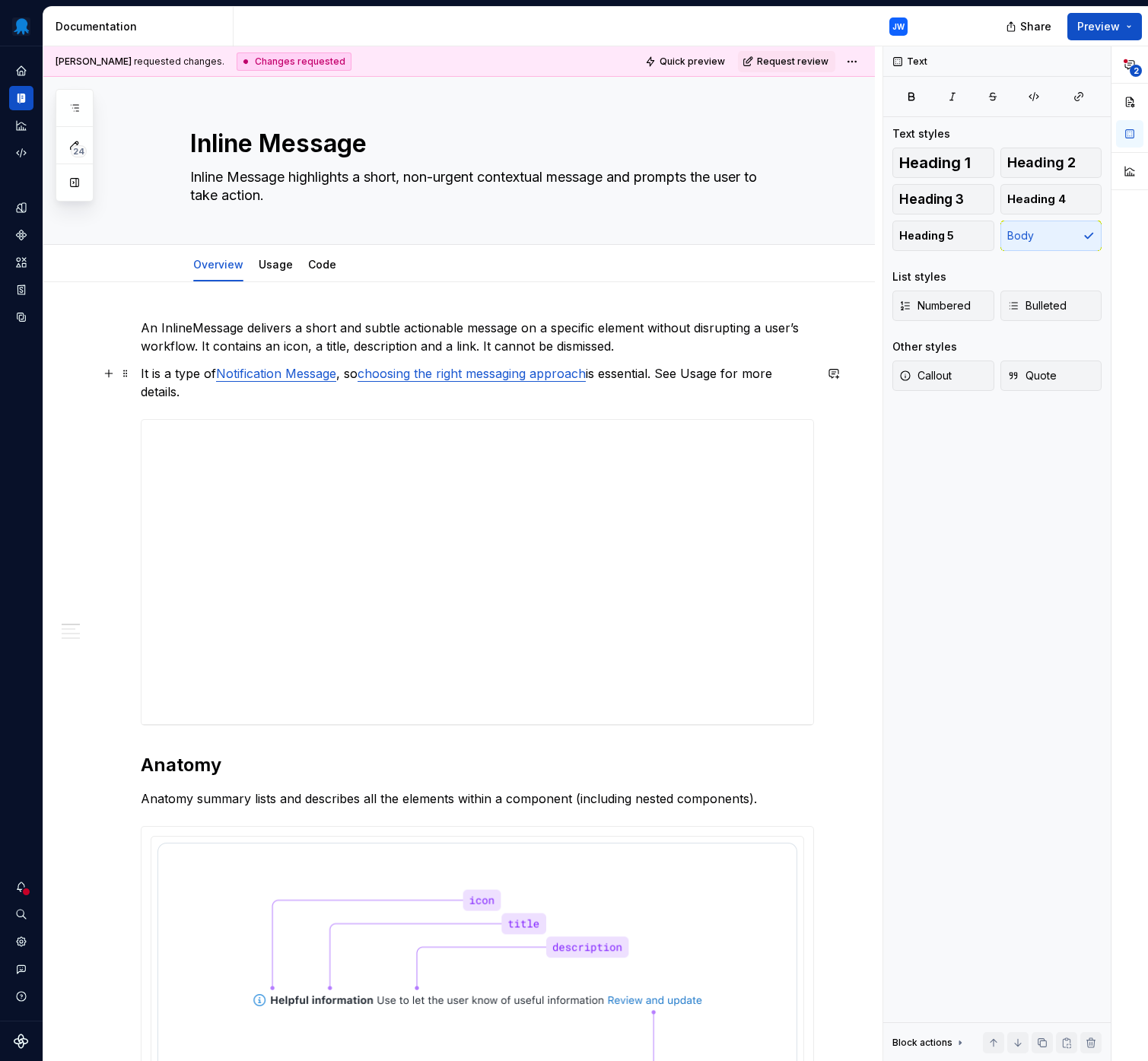
click at [699, 375] on p "It is a type of Notification Message , so choosing the right messaging approach…" at bounding box center [477, 382] width 673 height 37
click at [1042, 341] on button "button" at bounding box center [1043, 345] width 21 height 21
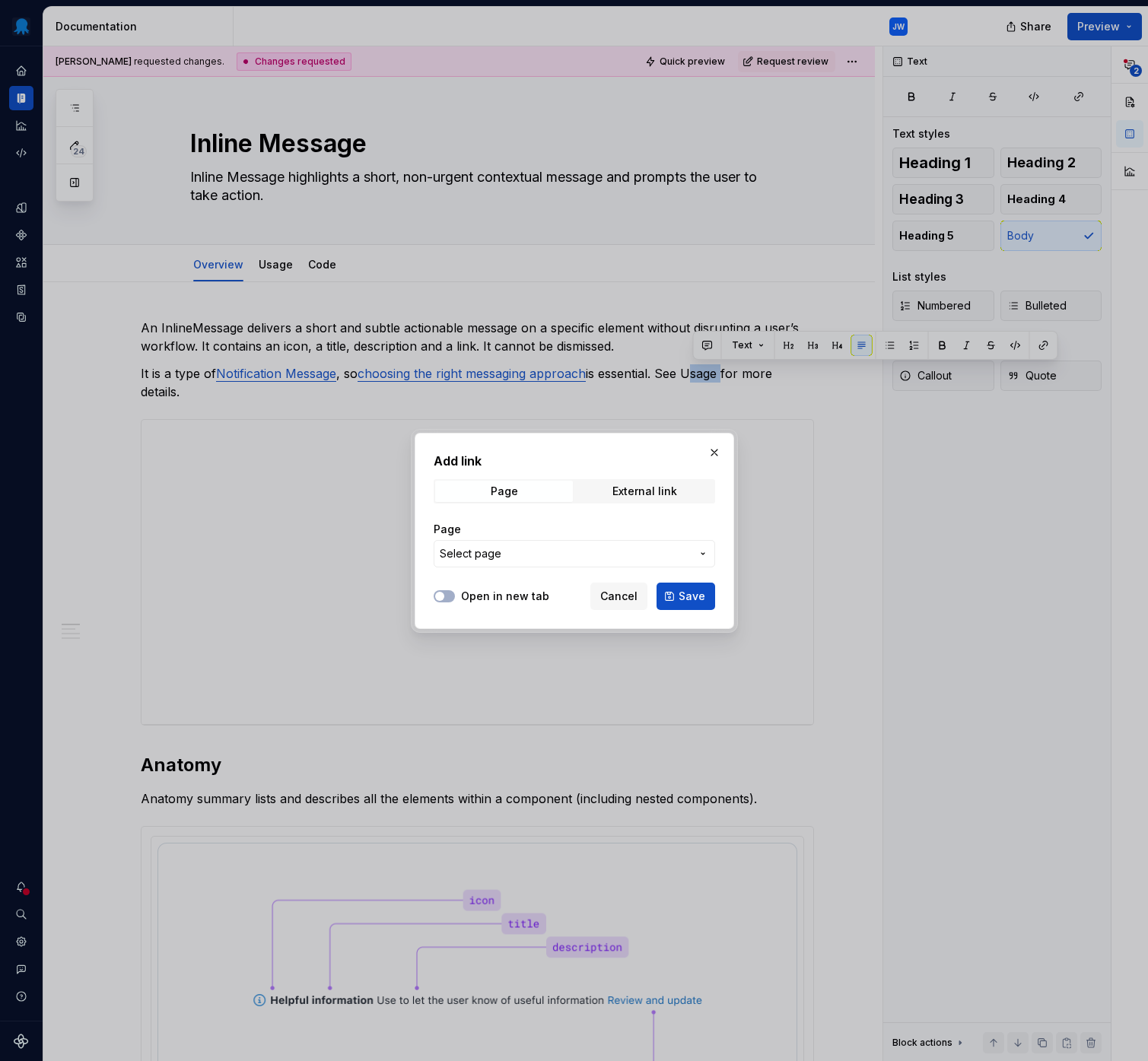
click at [517, 549] on span "Select page" at bounding box center [565, 553] width 251 height 16
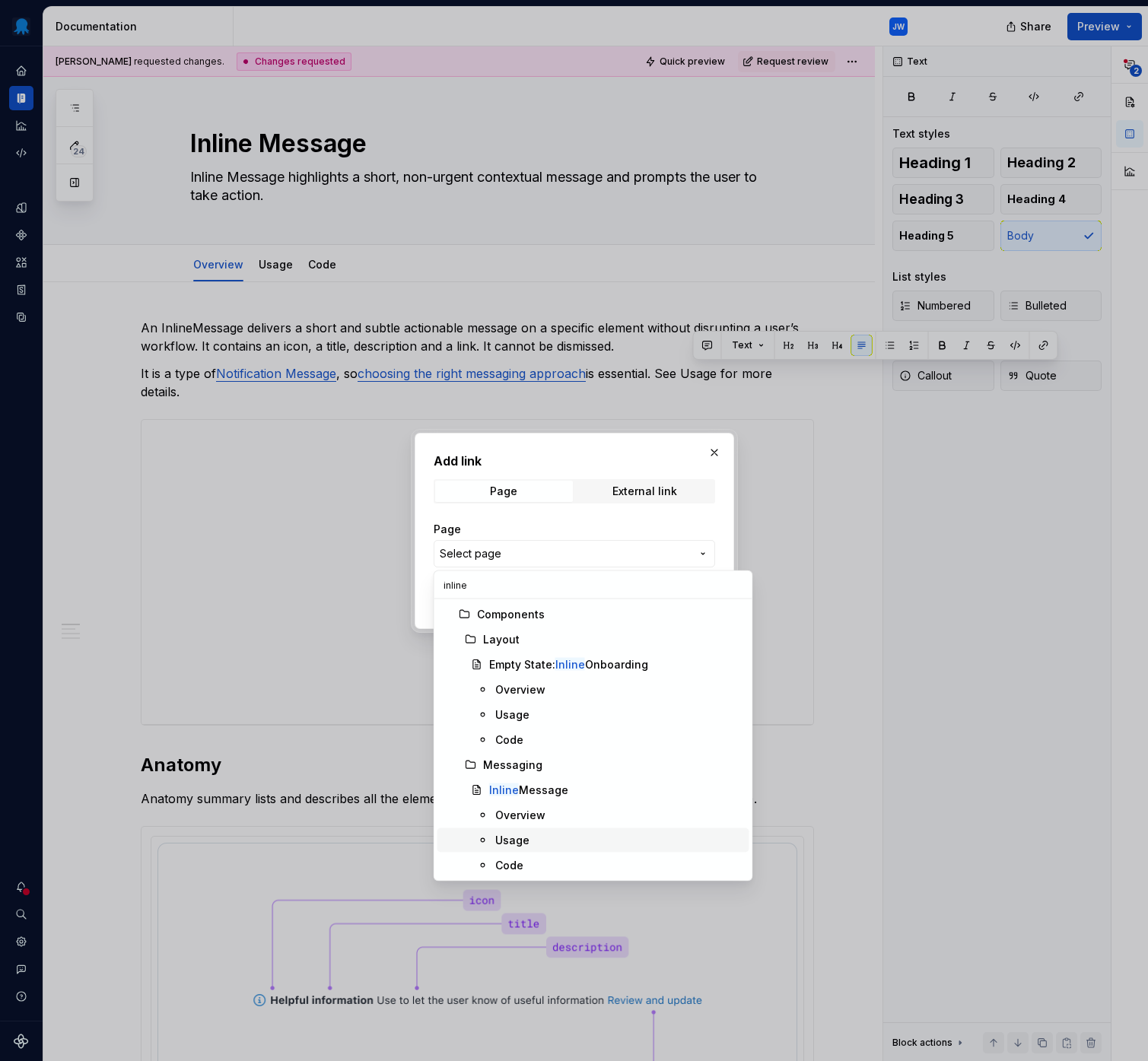
type input "inline"
click at [517, 836] on div "Usage" at bounding box center [512, 840] width 34 height 16
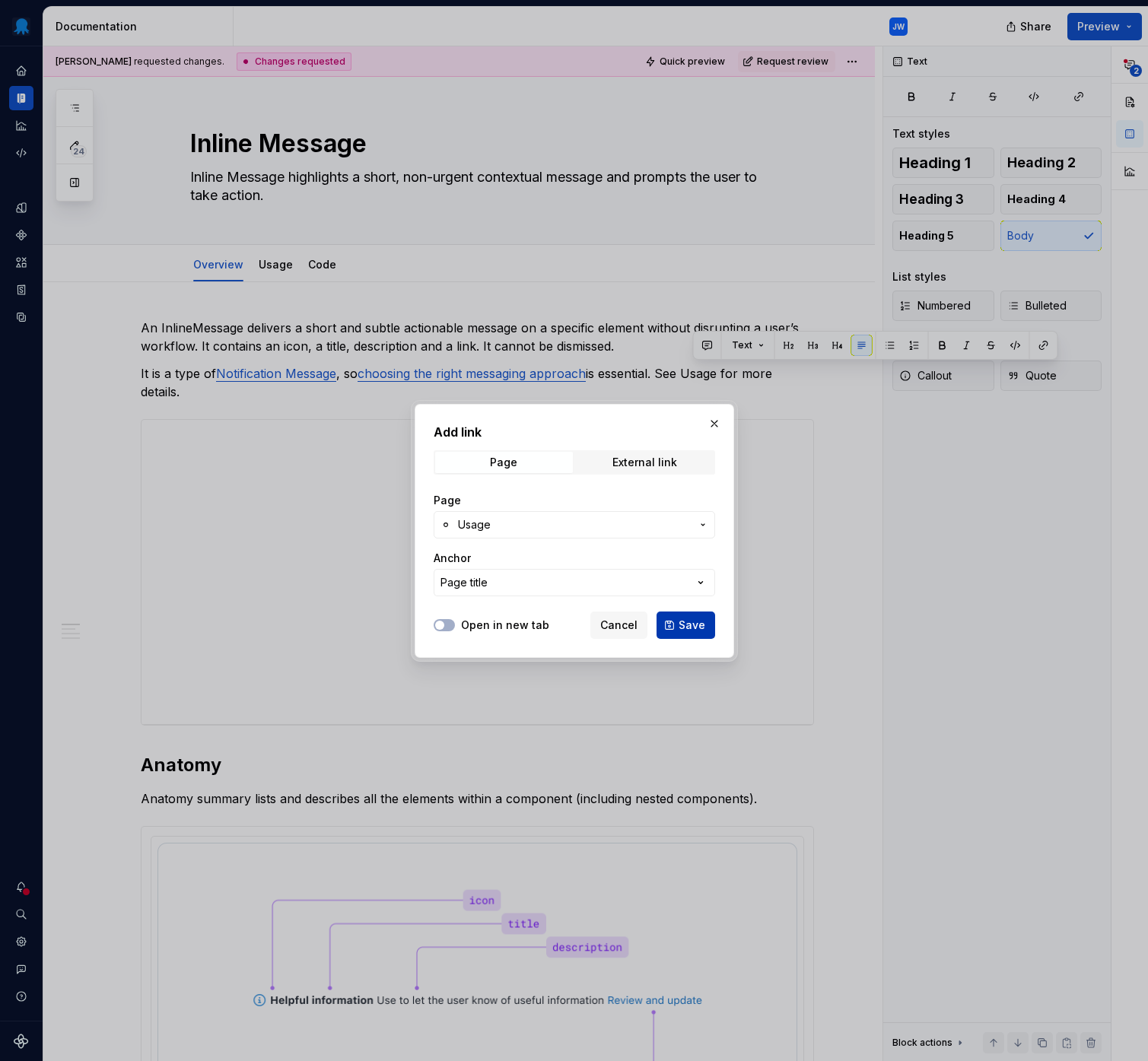
click at [685, 623] on span "Save" at bounding box center [691, 625] width 27 height 16
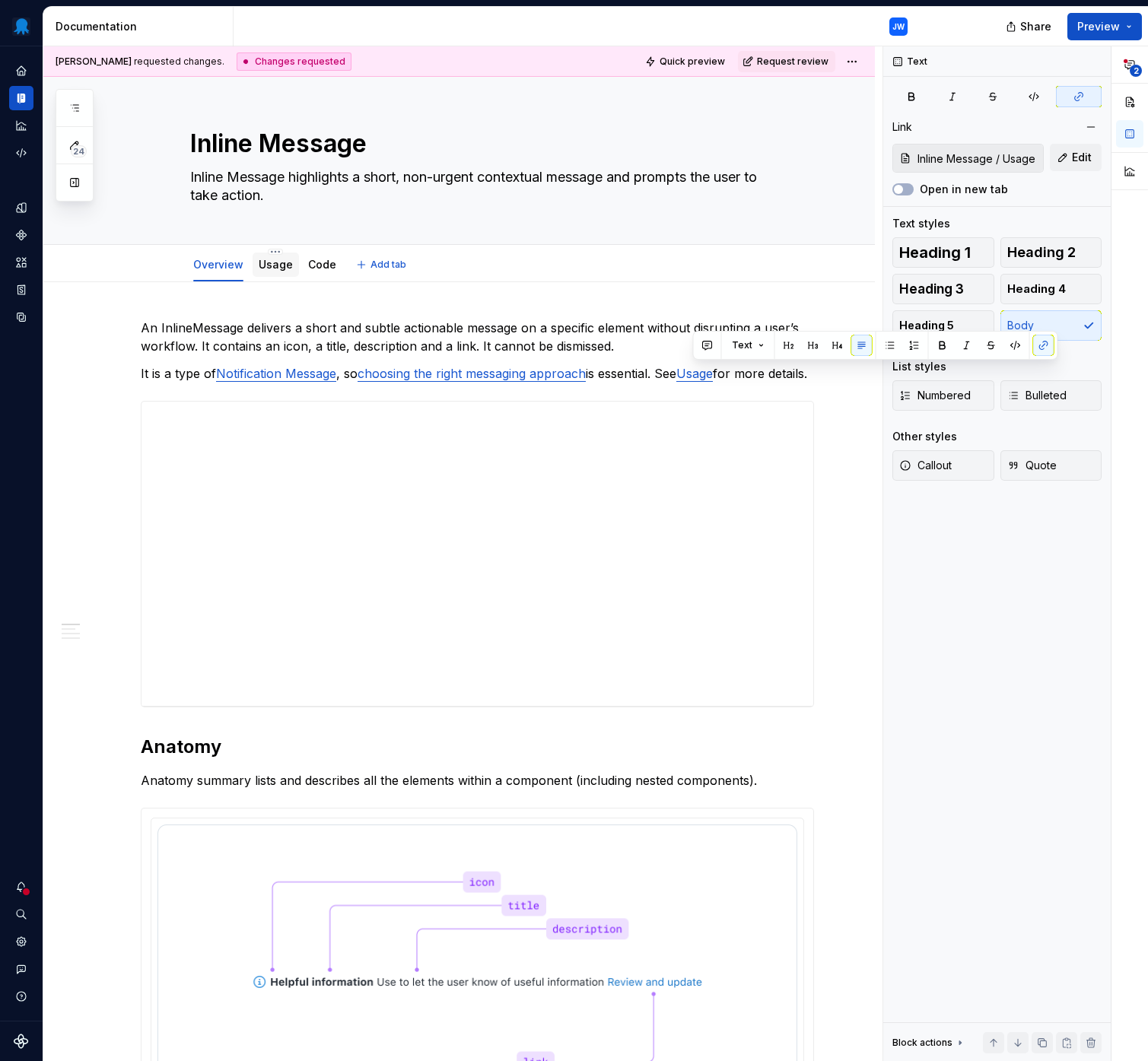
click at [275, 264] on link "Usage" at bounding box center [276, 264] width 34 height 13
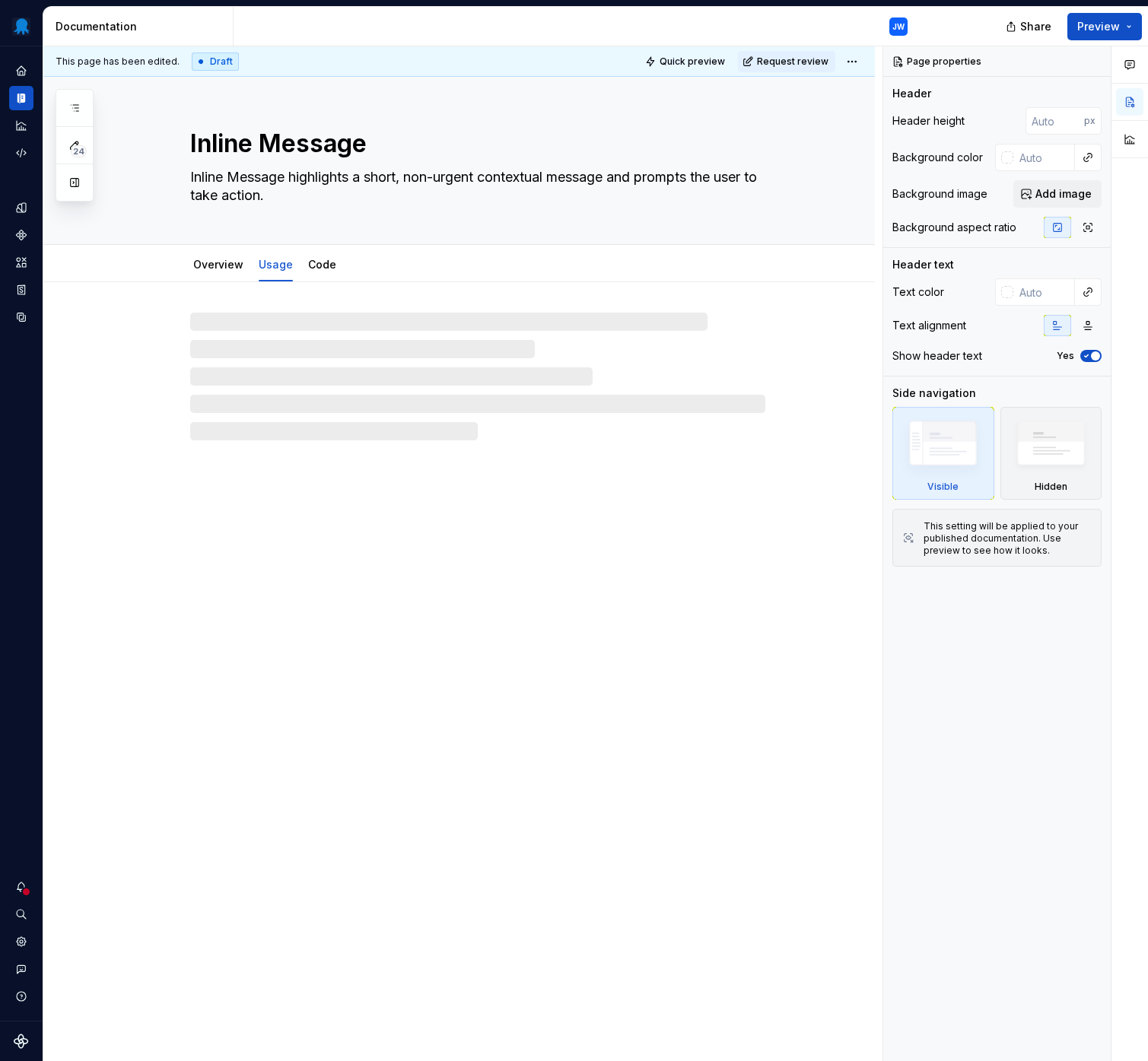
type textarea "*"
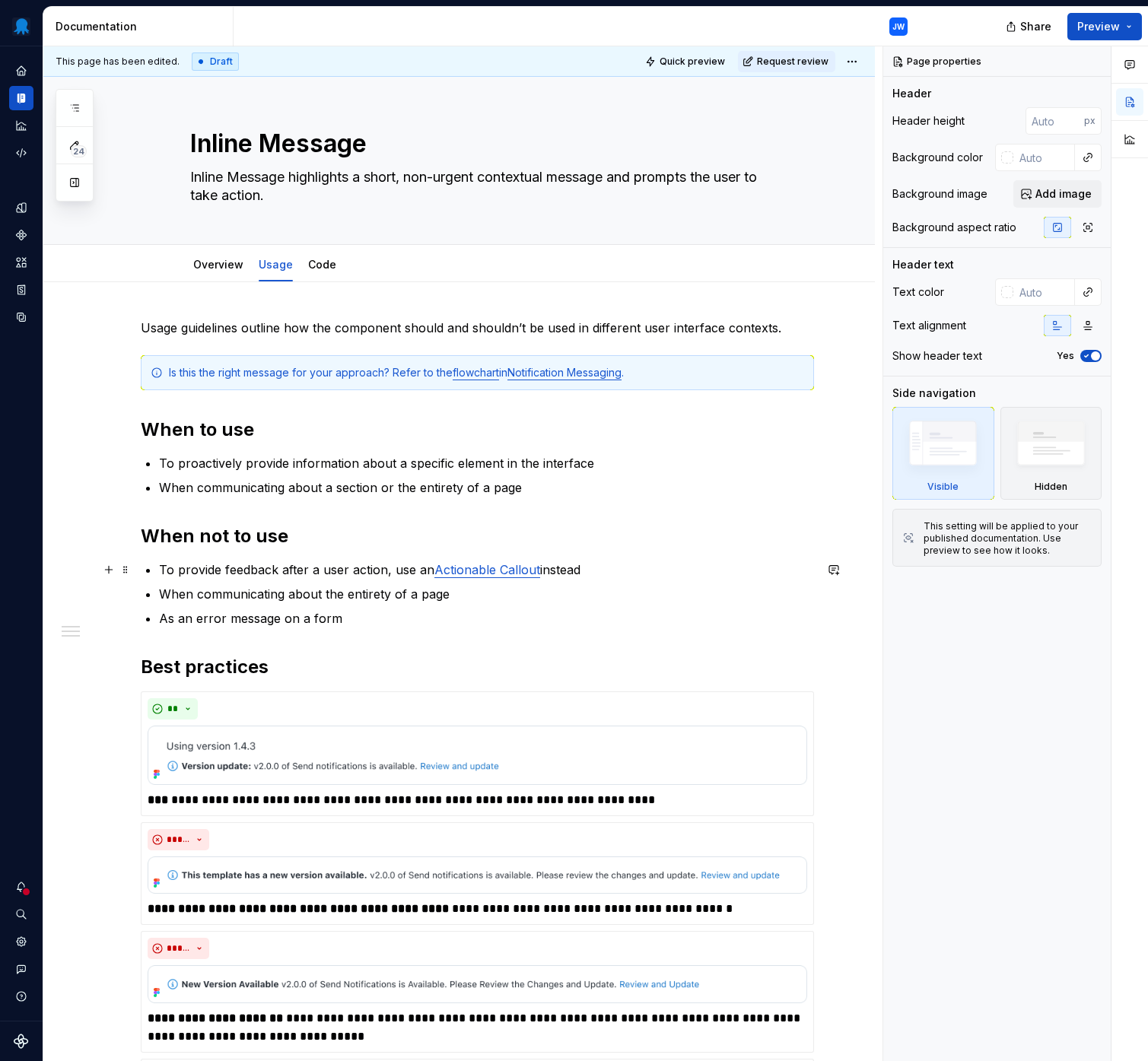
click at [516, 569] on link "Actionable Callout" at bounding box center [487, 569] width 106 height 16
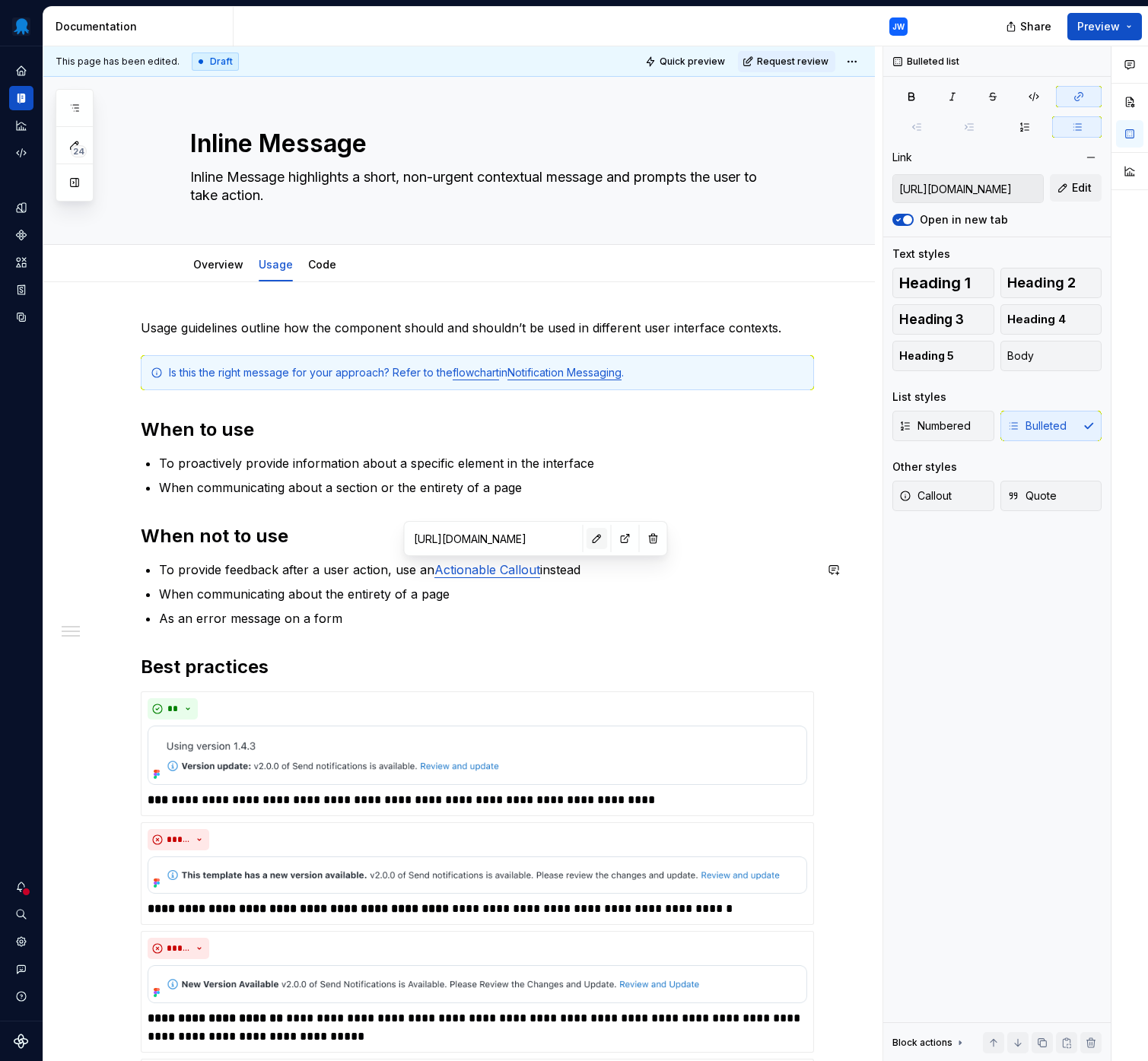
click at [587, 535] on button "button" at bounding box center [597, 538] width 21 height 21
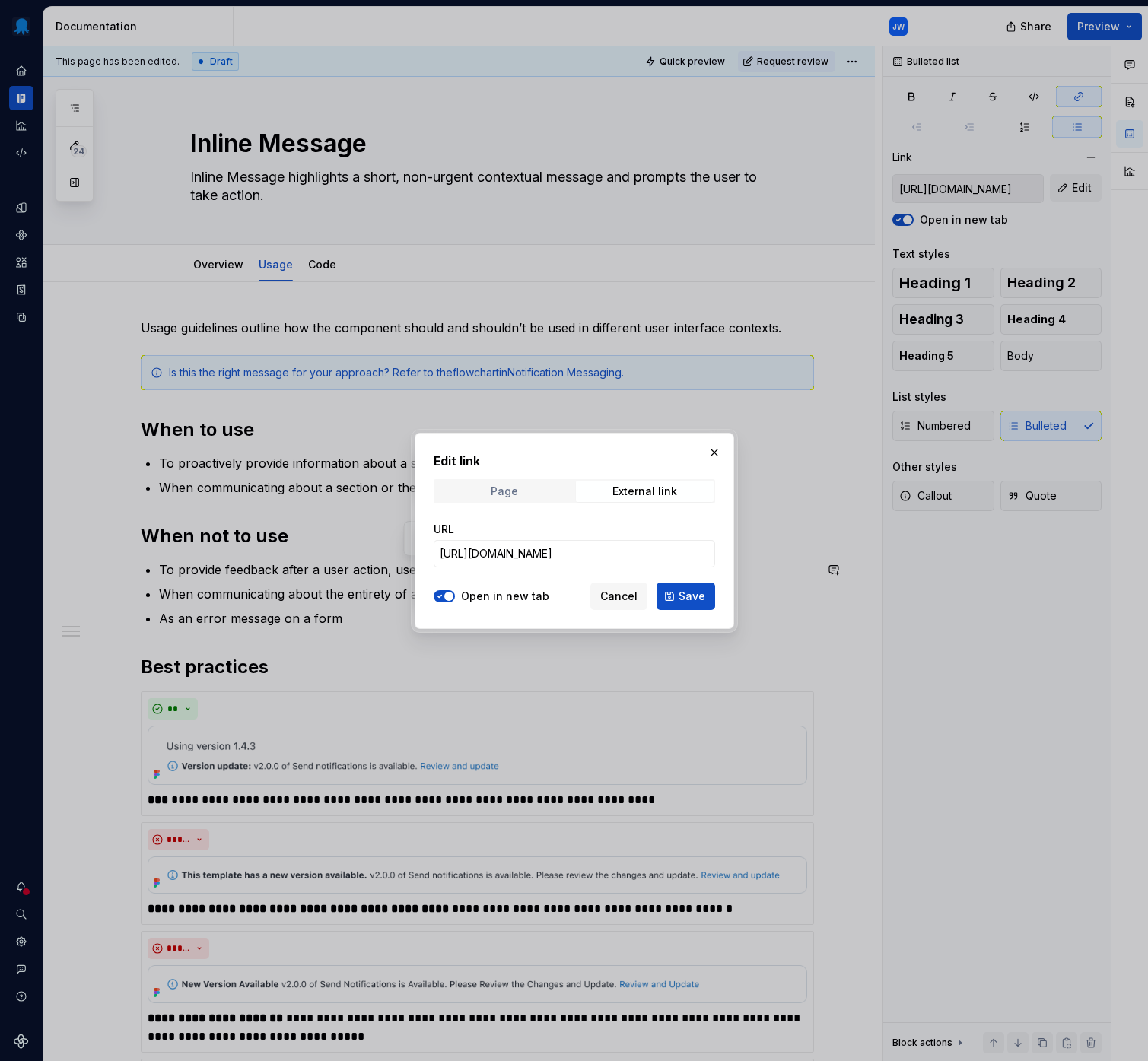
click at [545, 495] on span "Page" at bounding box center [504, 491] width 137 height 21
click at [526, 554] on span "Select page" at bounding box center [565, 553] width 251 height 16
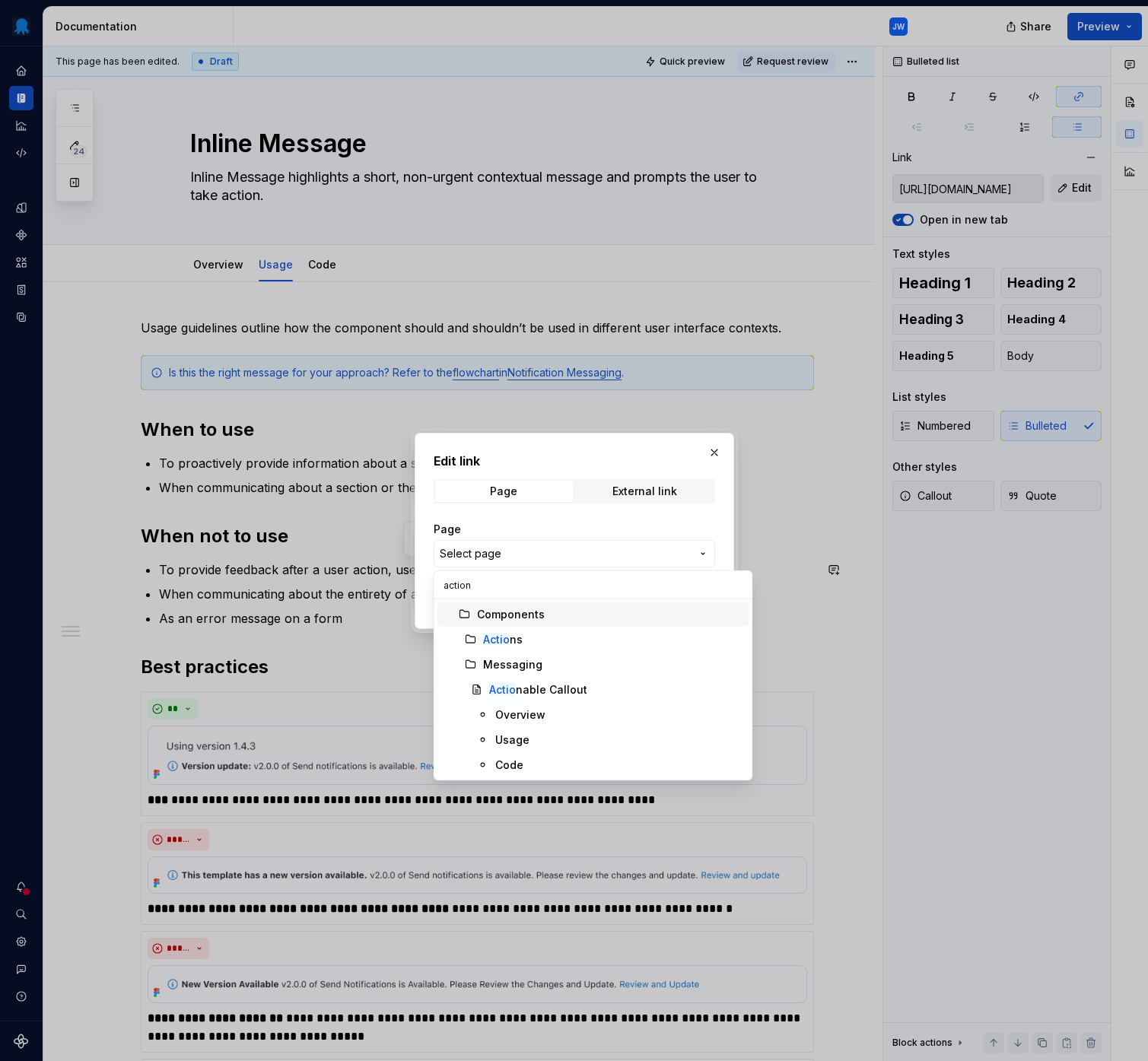
type input "actiona"
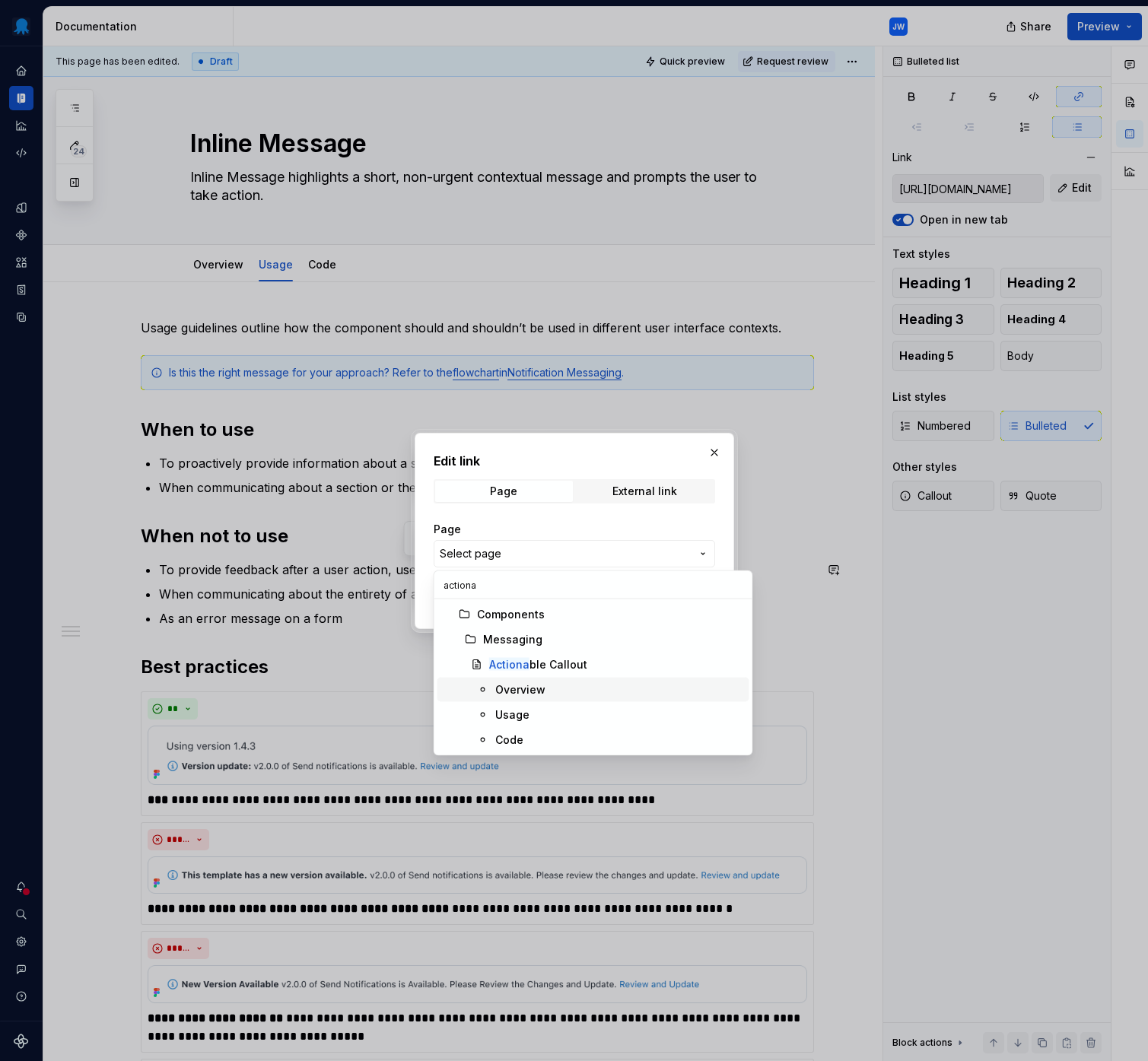
click at [547, 683] on div "Overview" at bounding box center [619, 690] width 248 height 16
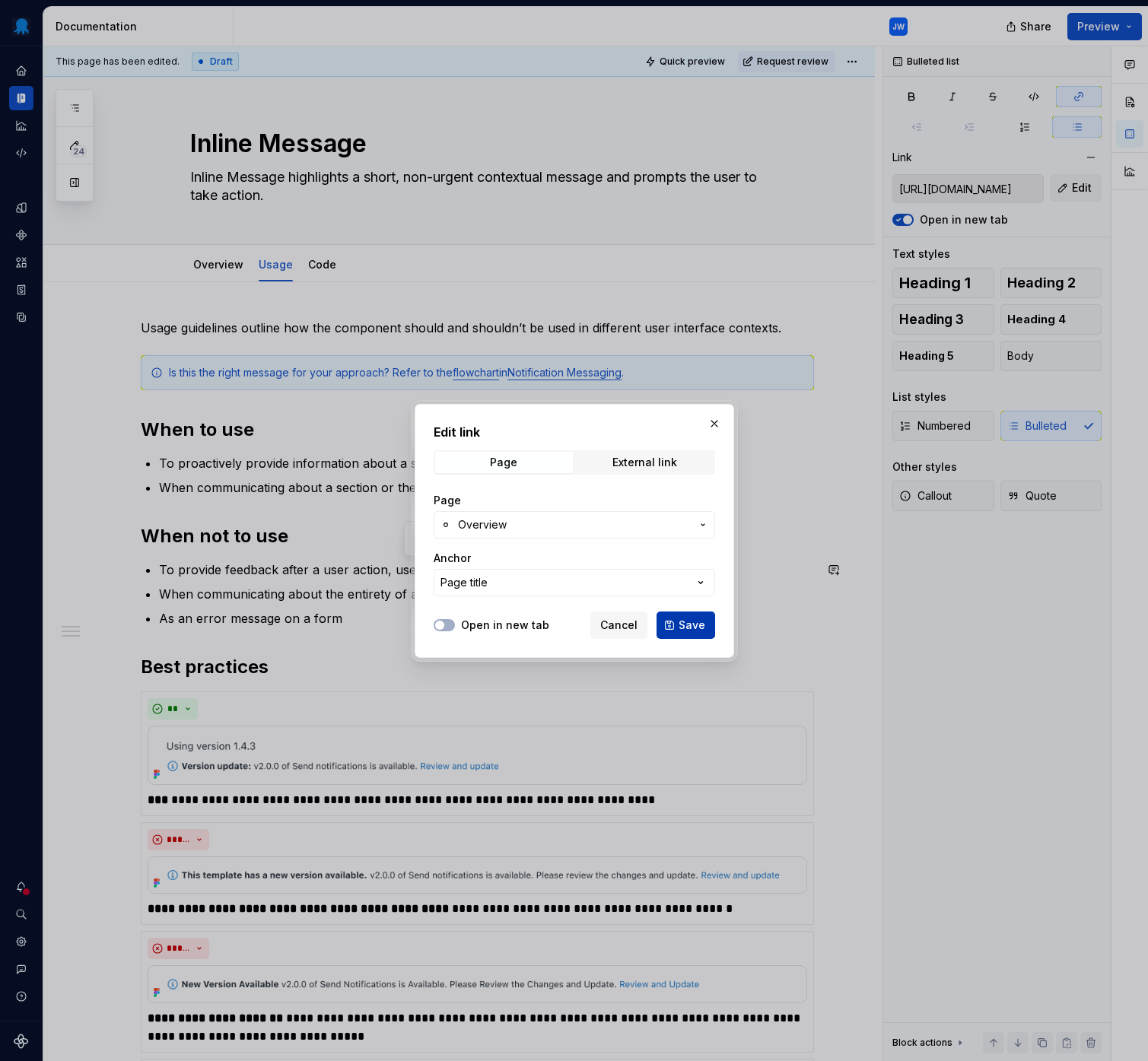
click at [674, 625] on button "Save" at bounding box center [686, 624] width 59 height 27
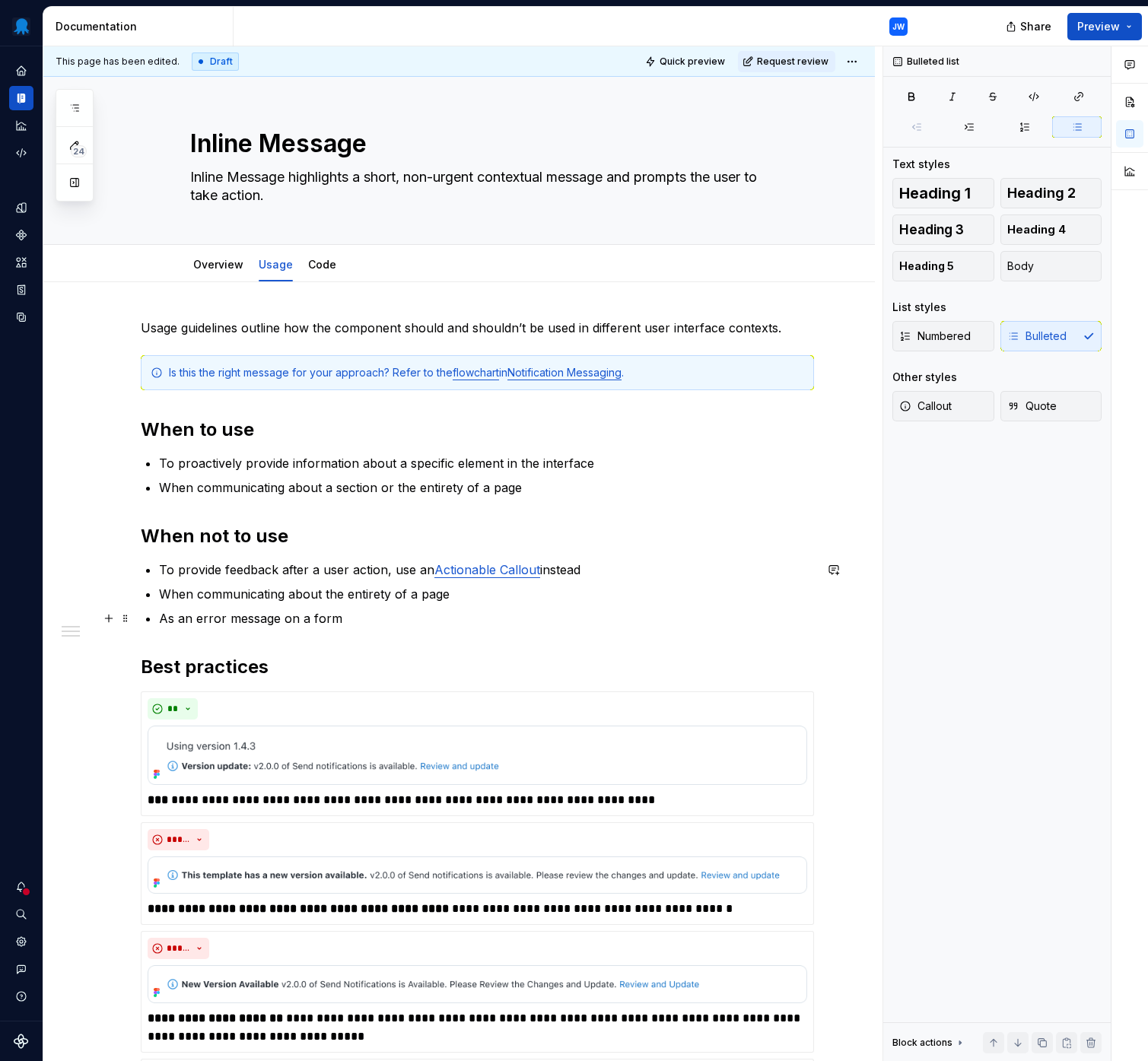
click at [430, 615] on p "As an error message on a form" at bounding box center [486, 618] width 655 height 18
click at [235, 272] on div "Overview" at bounding box center [218, 264] width 50 height 18
click at [797, 59] on span "Request review" at bounding box center [792, 61] width 71 height 12
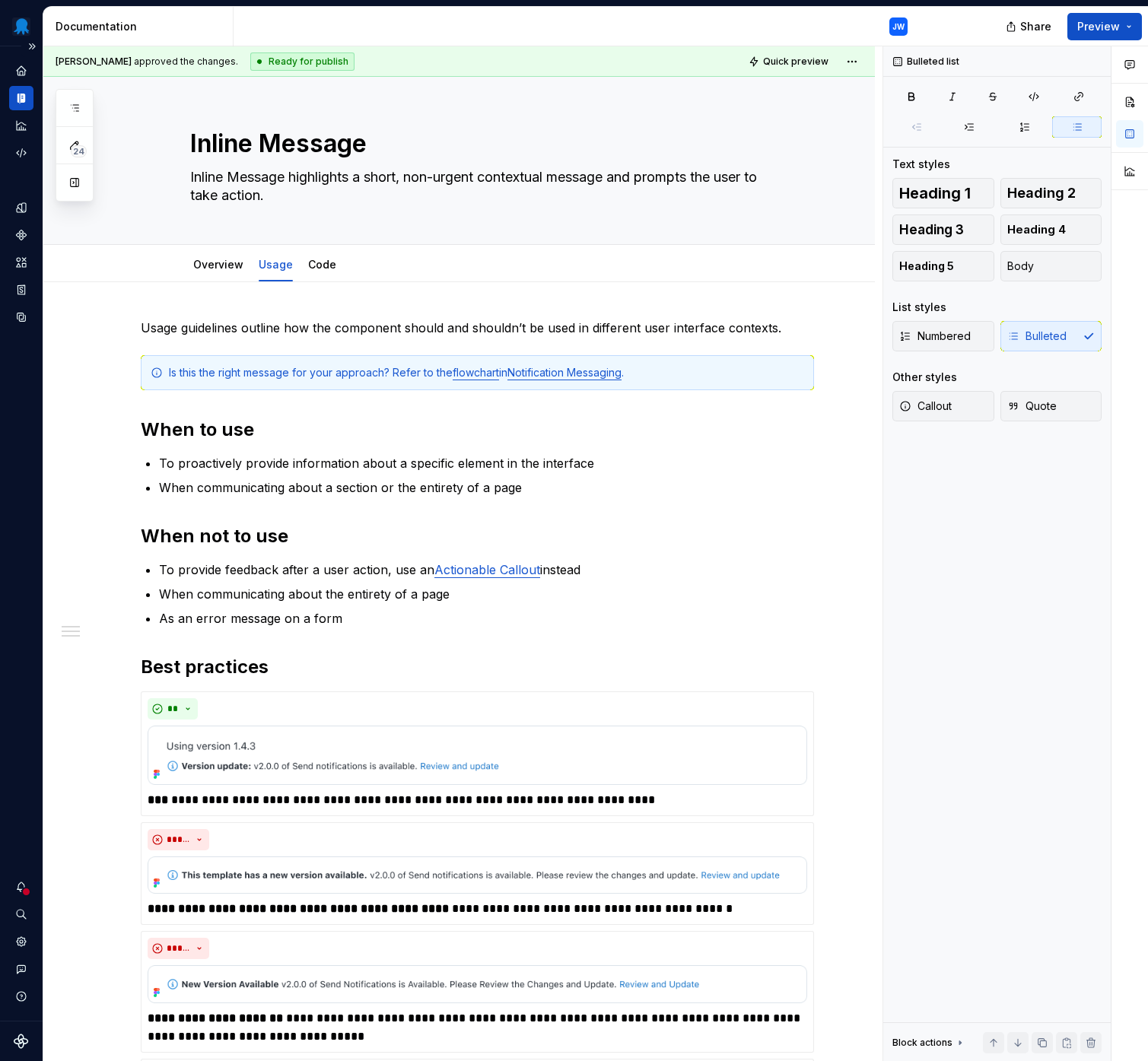
type textarea "*"
drag, startPoint x: 421, startPoint y: 488, endPoint x: 559, endPoint y: 494, distance: 138.1
click at [559, 494] on p "When communicating about a section or the entirety of a page" at bounding box center [486, 488] width 655 height 18
click at [559, 494] on p "When communicating about a section" at bounding box center [486, 488] width 655 height 18
click at [262, 63] on div "Ready for publish" at bounding box center [302, 61] width 104 height 18
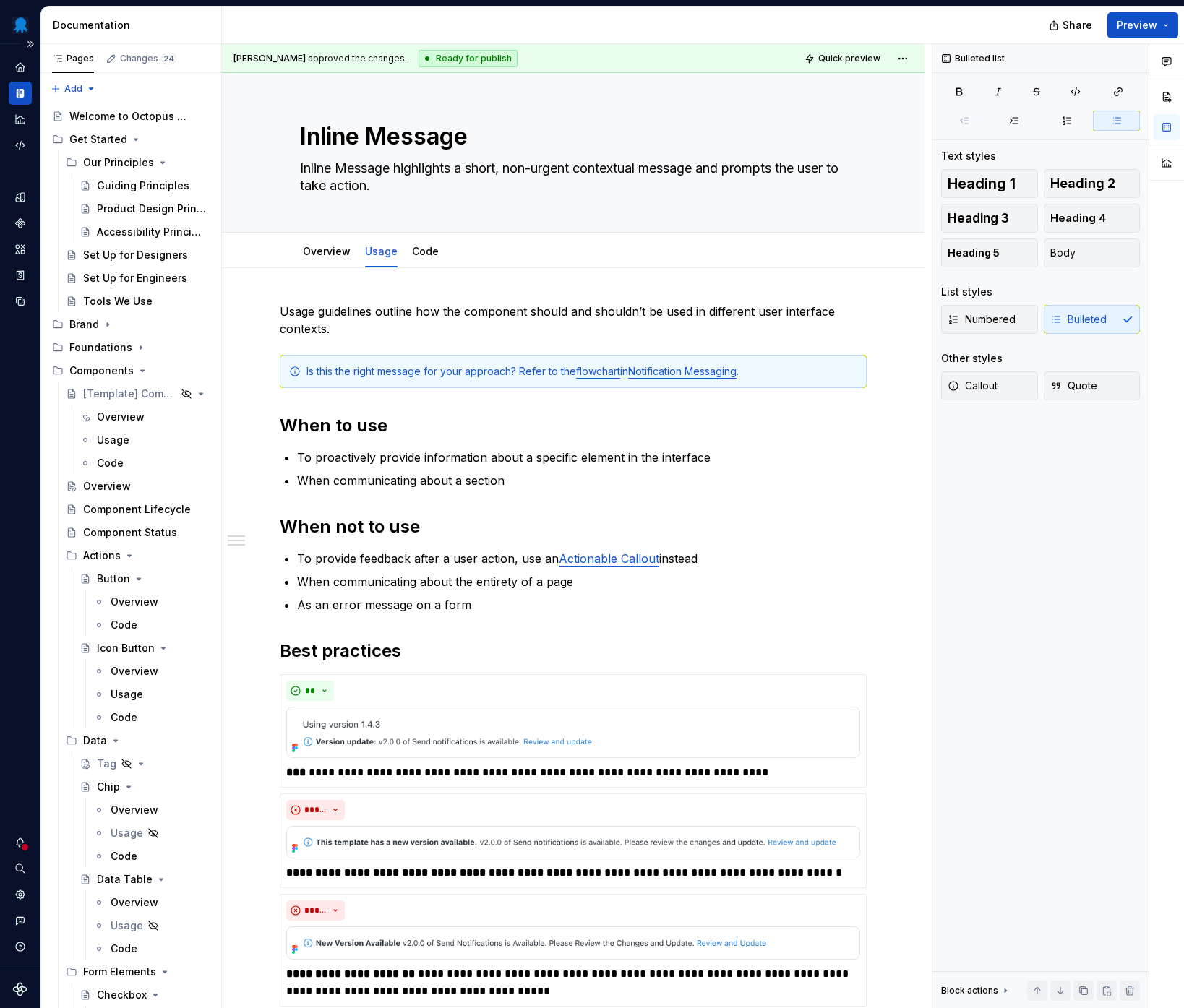
type textarea "*"
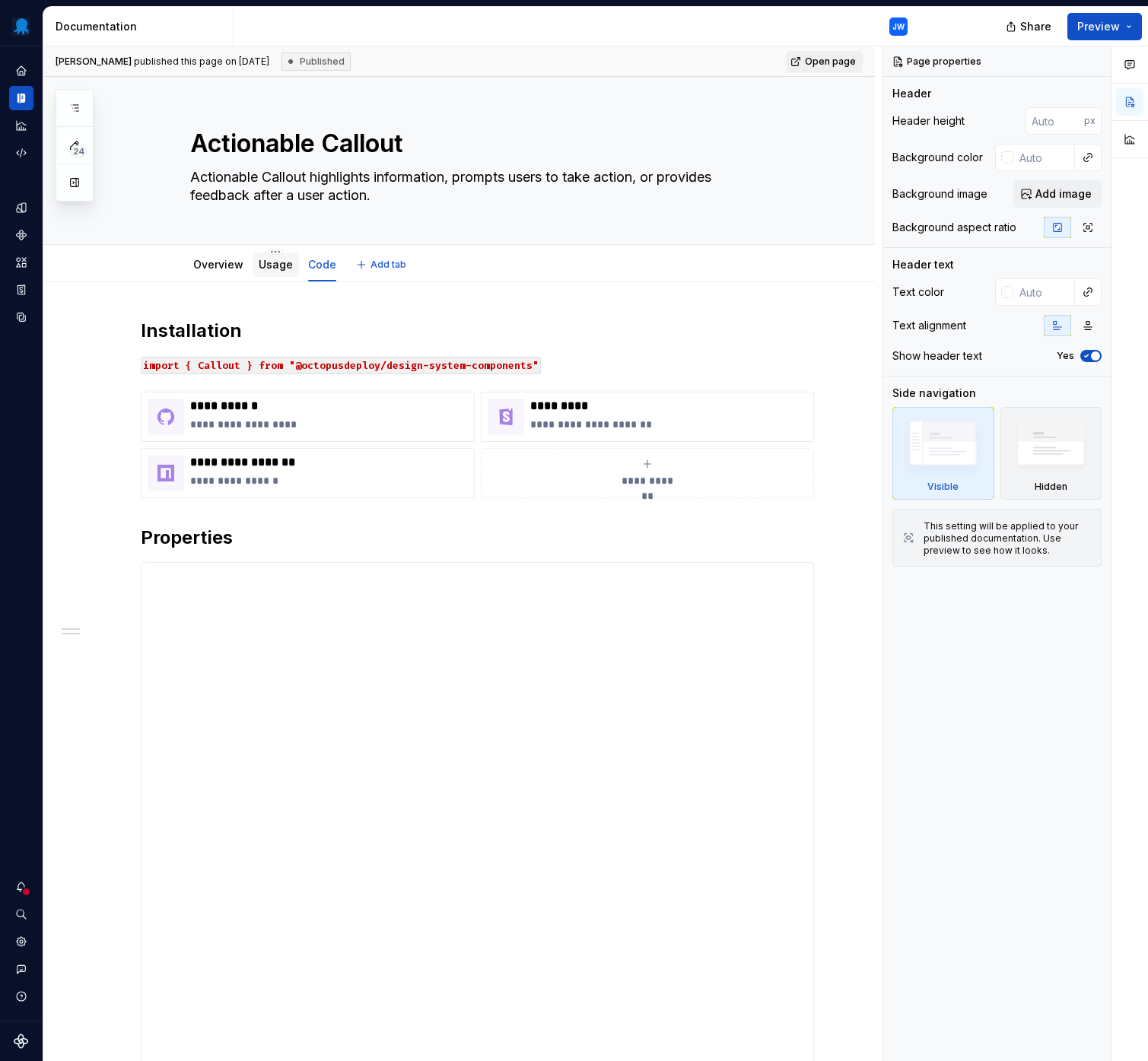
click at [268, 263] on link "Usage" at bounding box center [276, 264] width 34 height 13
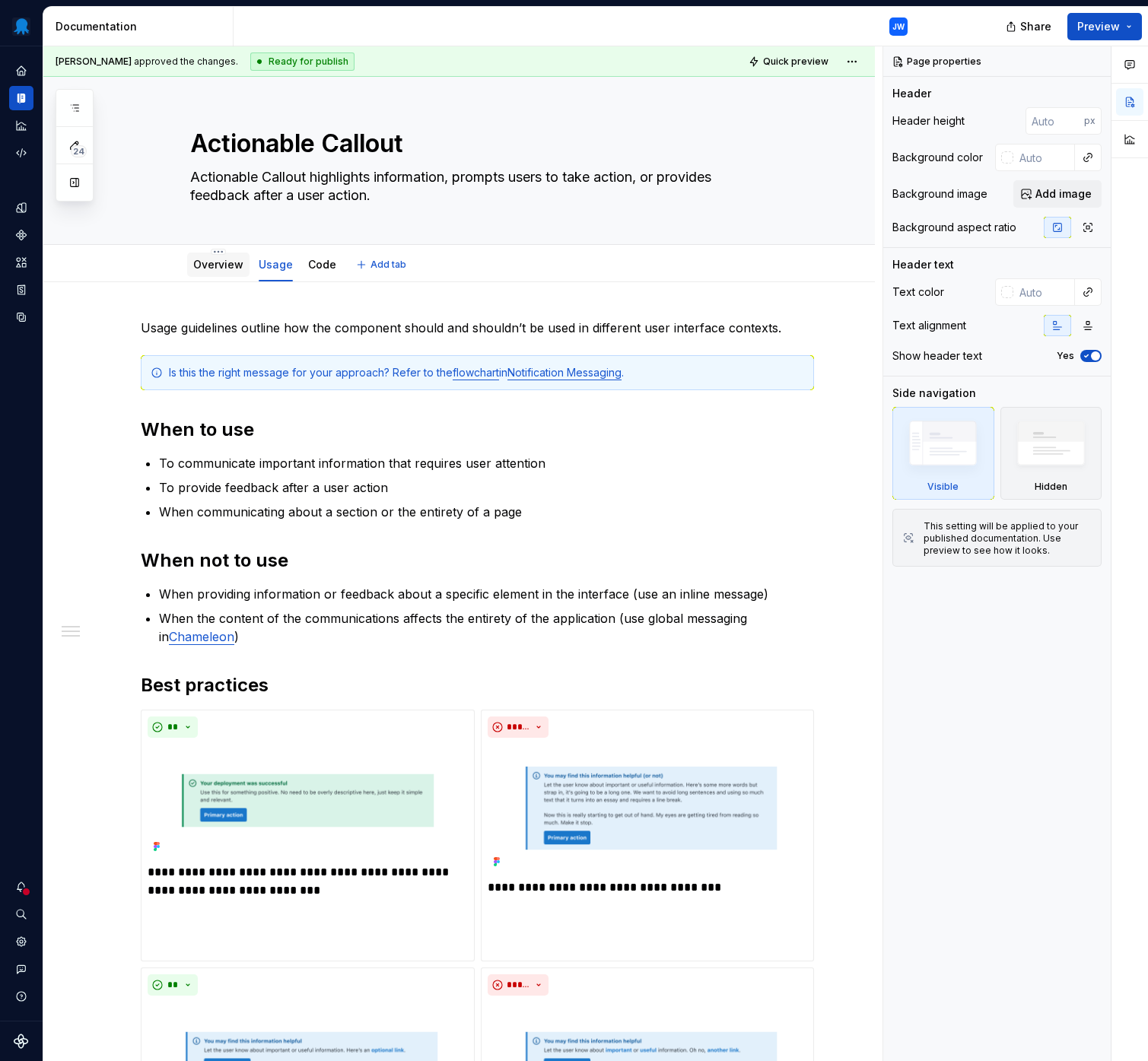
click at [228, 263] on link "Overview" at bounding box center [218, 264] width 50 height 13
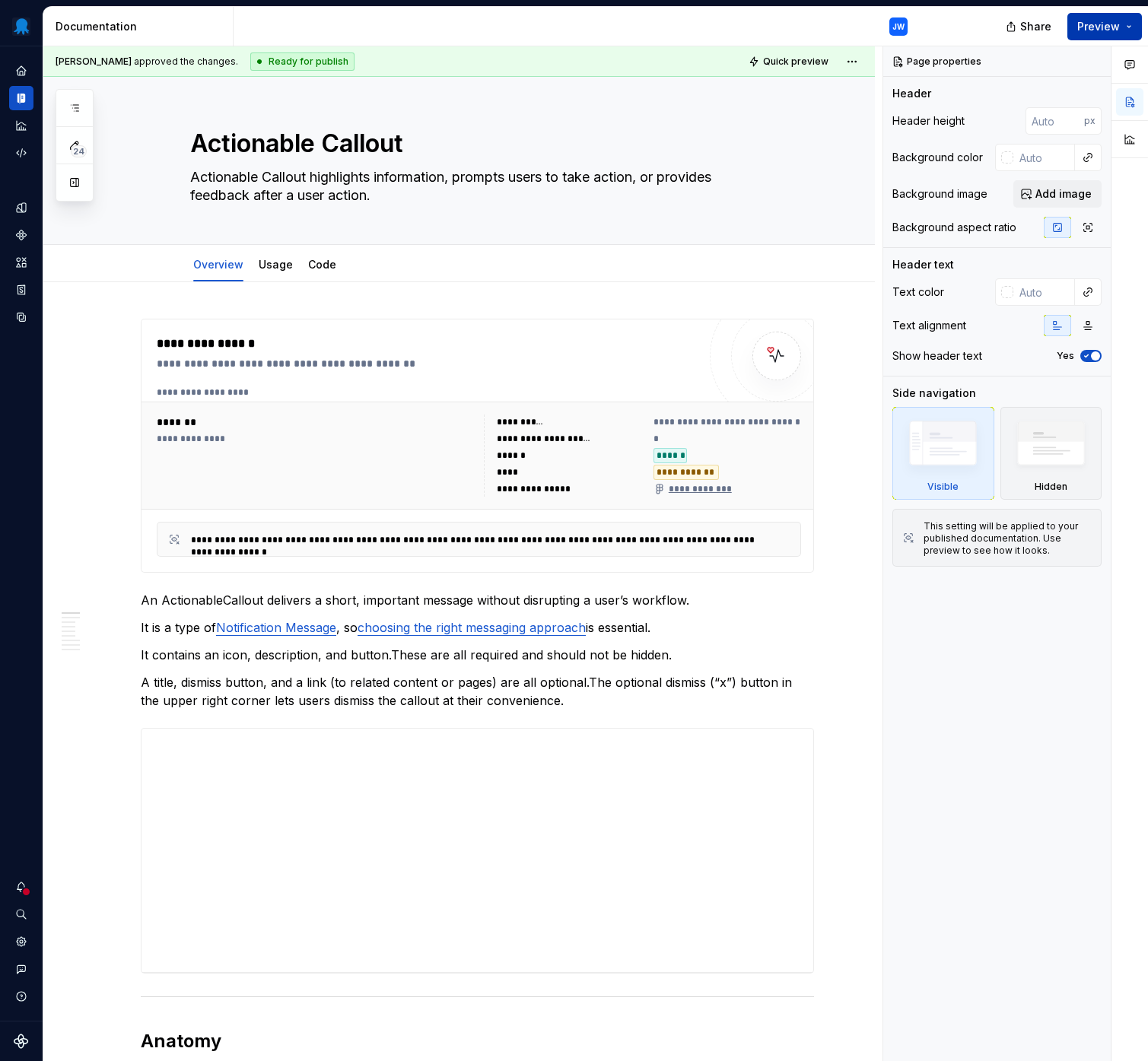
click at [1106, 25] on span "Preview" at bounding box center [1098, 26] width 43 height 16
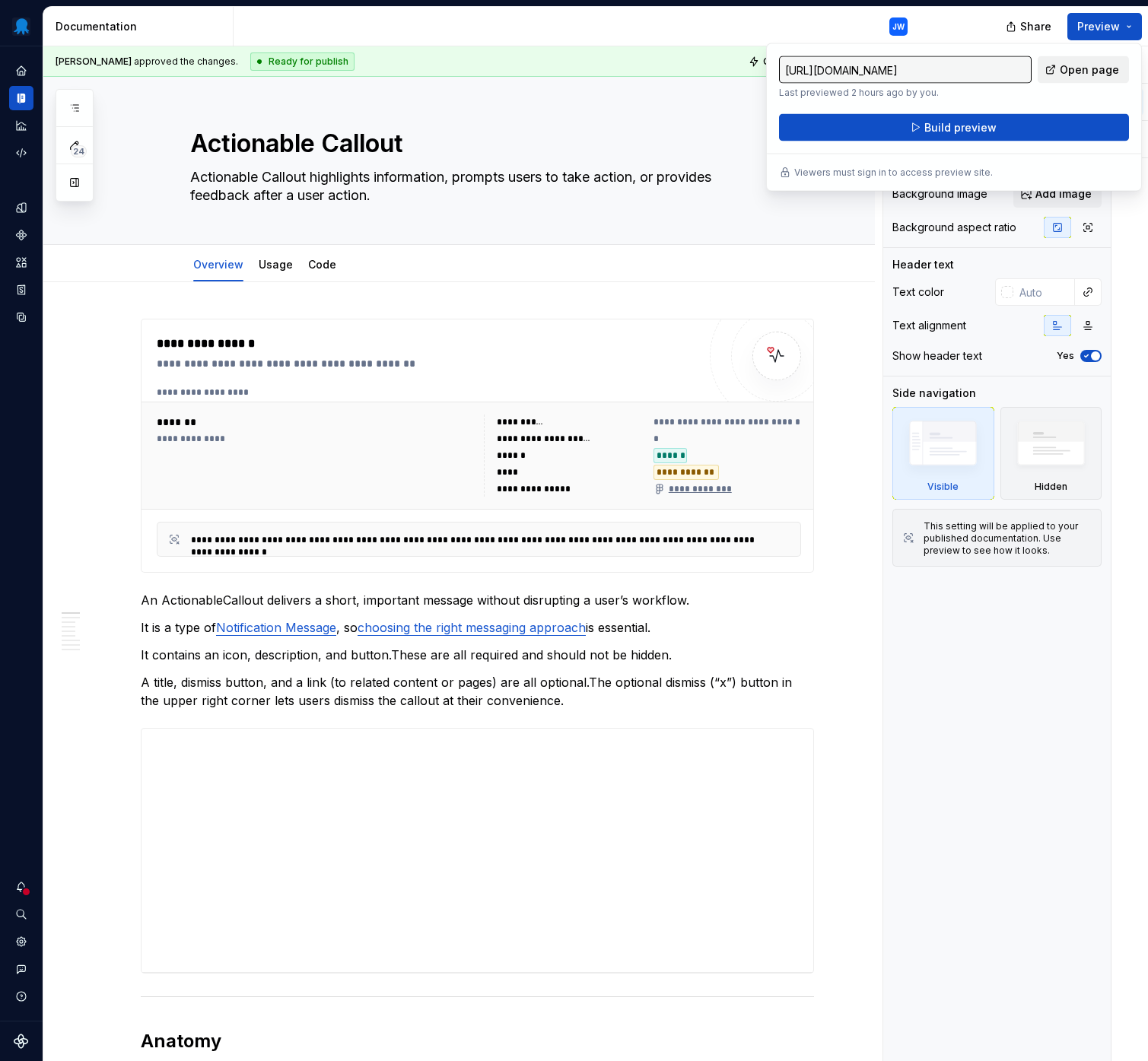
click at [1081, 74] on span "Open page" at bounding box center [1089, 70] width 60 height 16
type textarea "*"
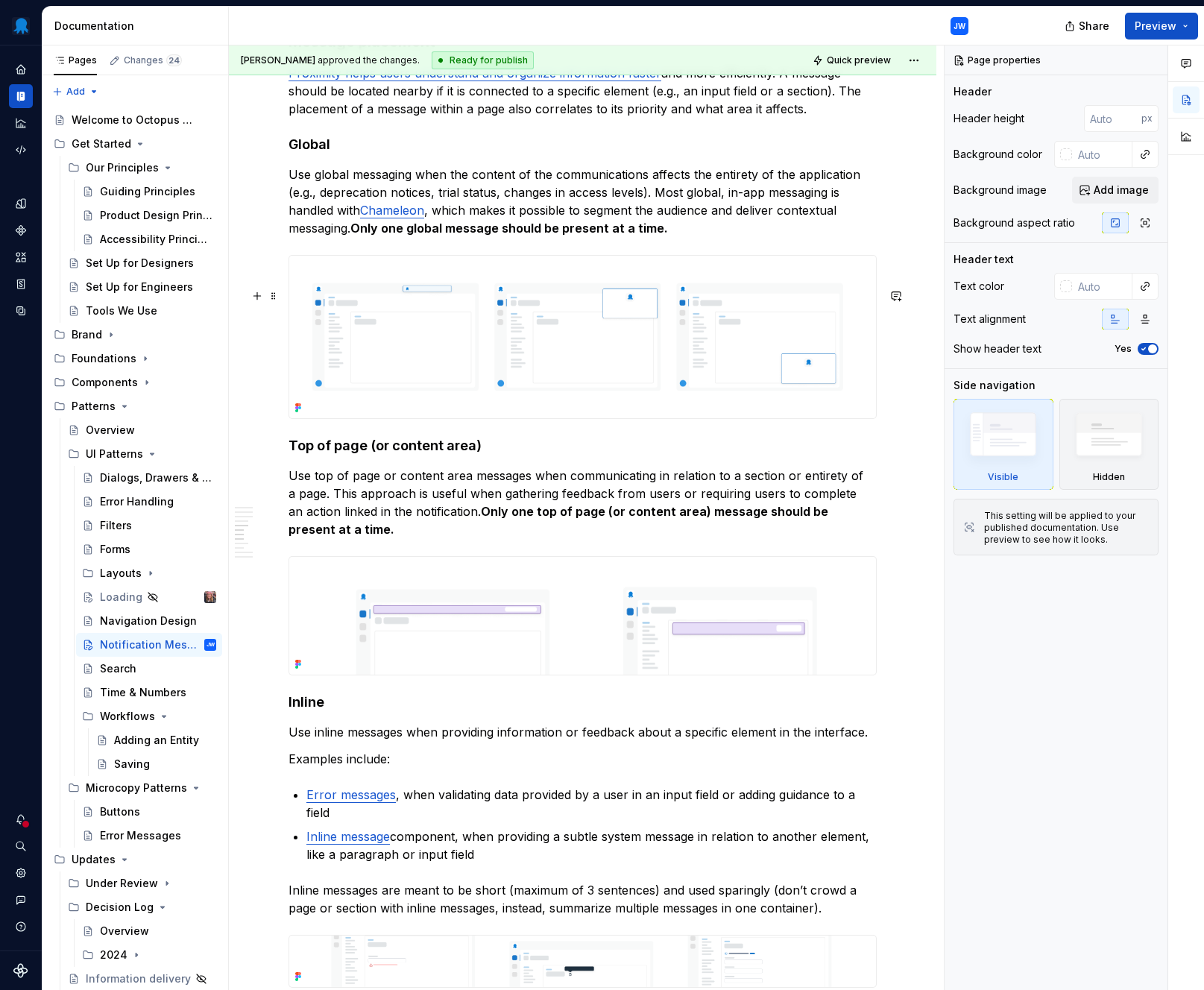
scroll to position [1872, 0]
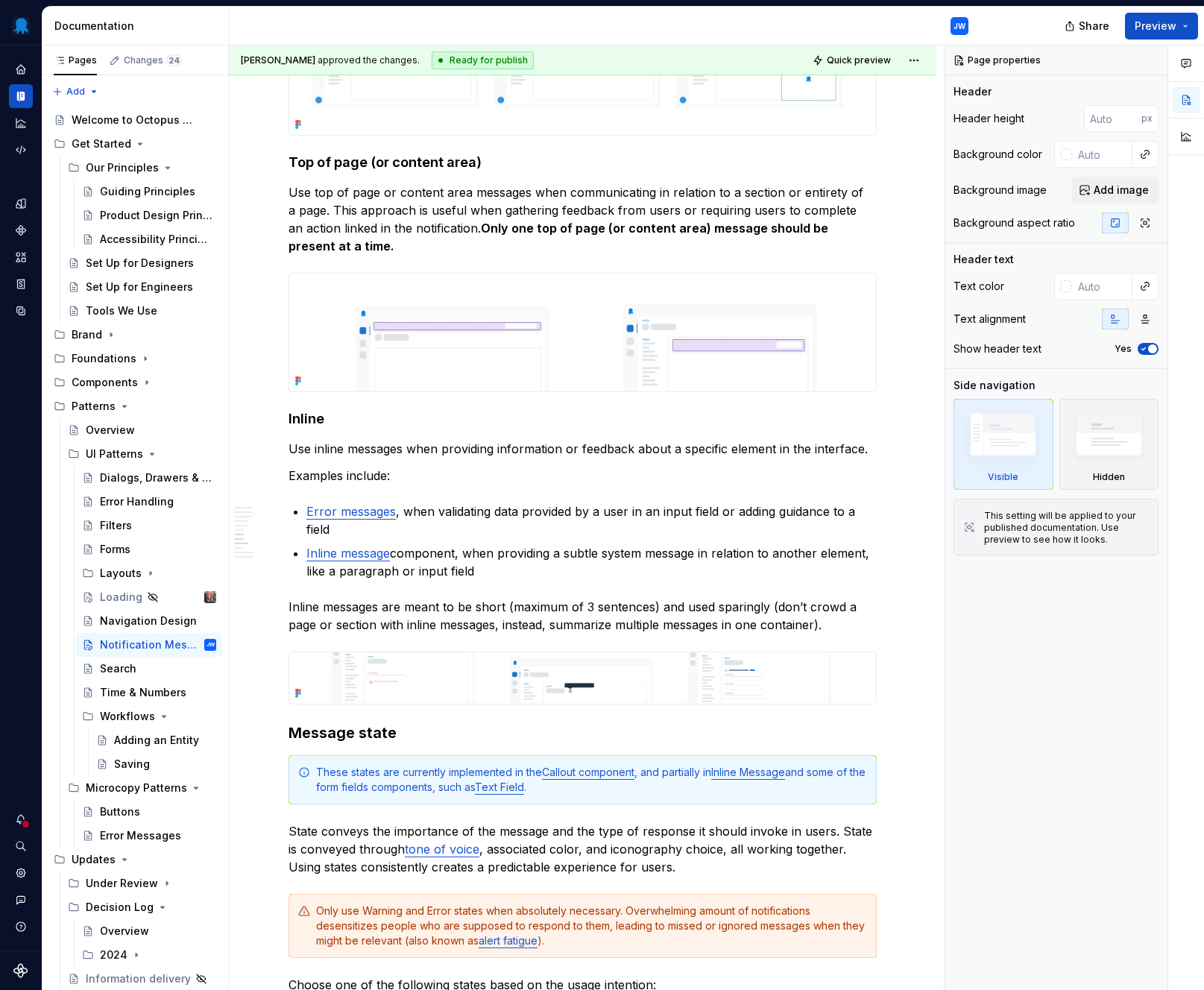
click at [946, 798] on div "Page properties Header Header height px Background color Background image Add i…" at bounding box center [1056, 518] width 223 height 946
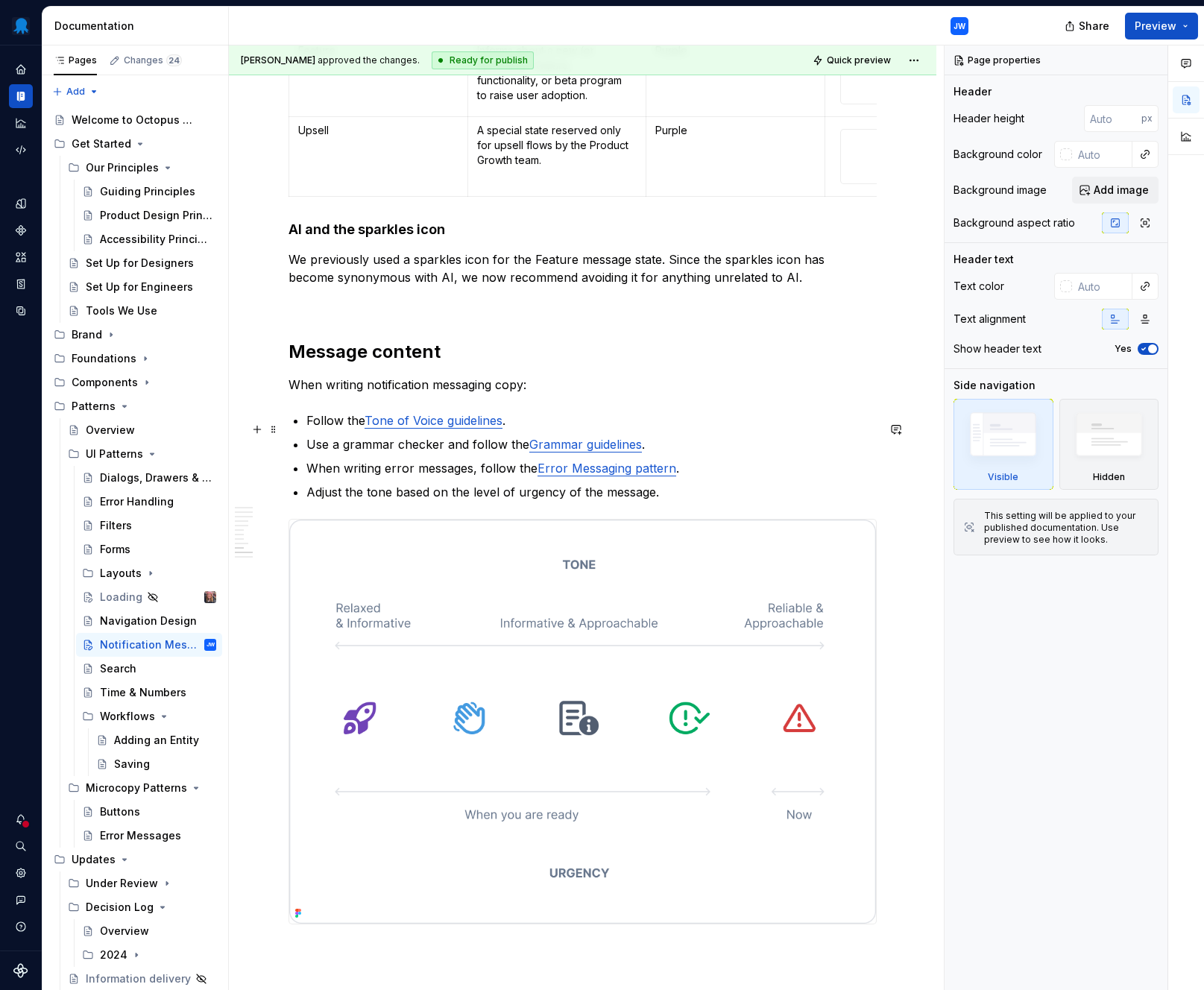
scroll to position [3203, 0]
type textarea "*"
